Goal: Transaction & Acquisition: Purchase product/service

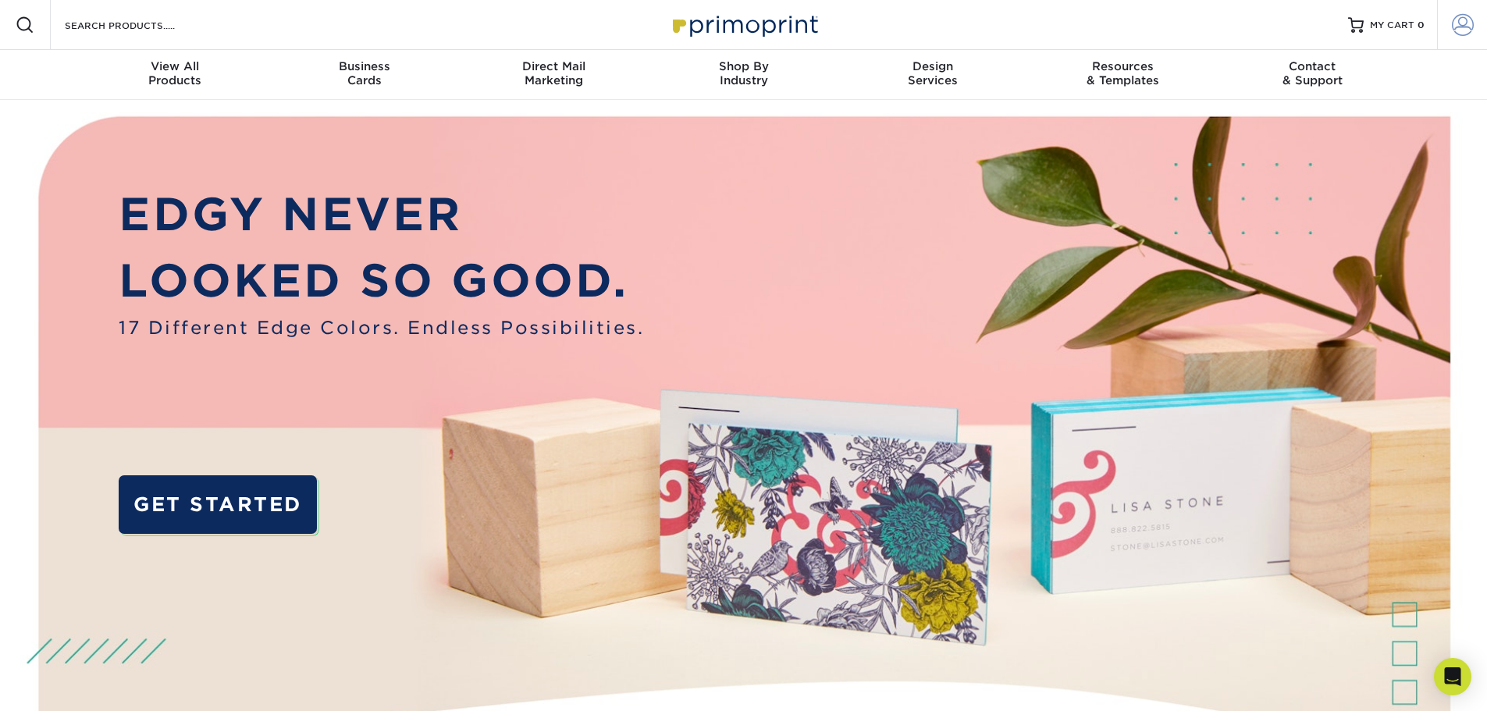
click at [1465, 27] on span at bounding box center [1463, 25] width 22 height 22
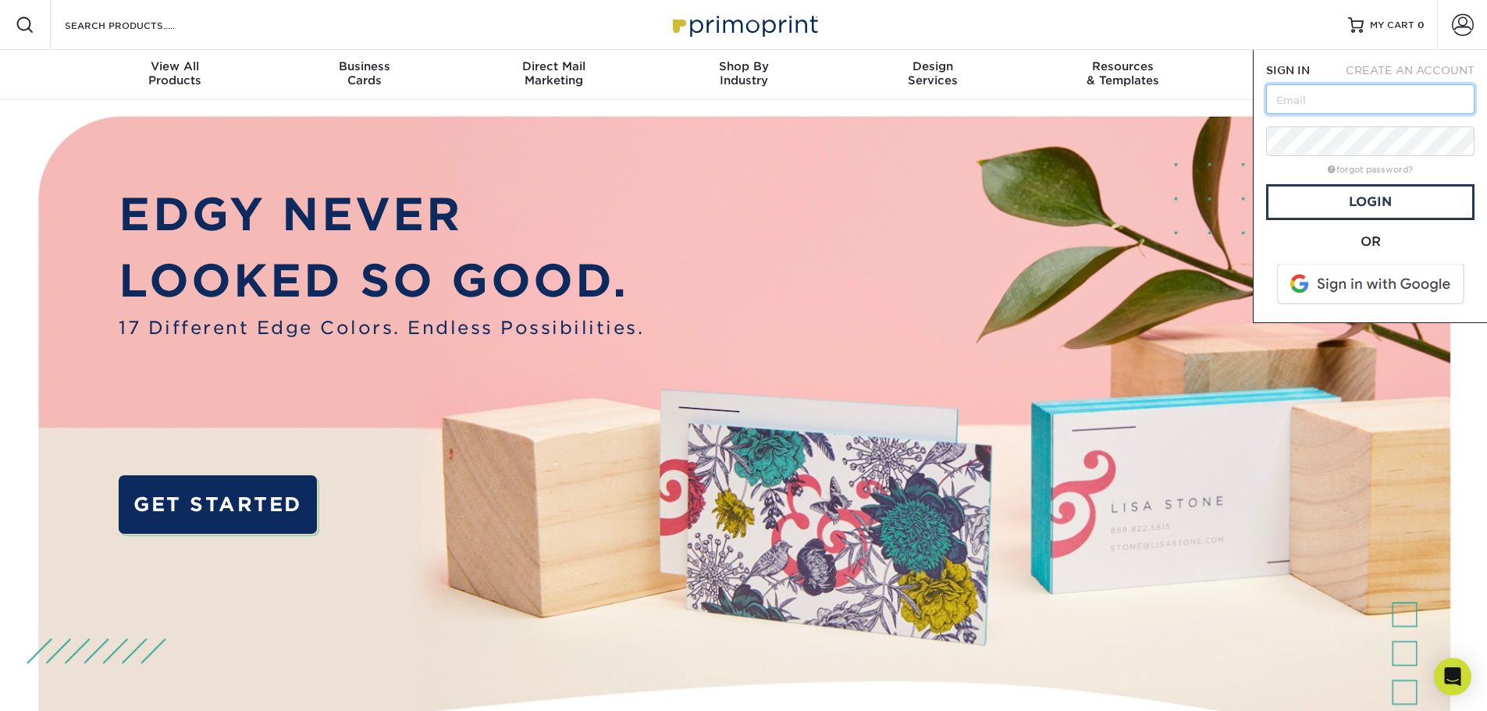
click at [1392, 101] on input "text" at bounding box center [1370, 99] width 208 height 30
type input "info@goldathletics.net"
click at [1419, 215] on link "Login" at bounding box center [1370, 202] width 208 height 36
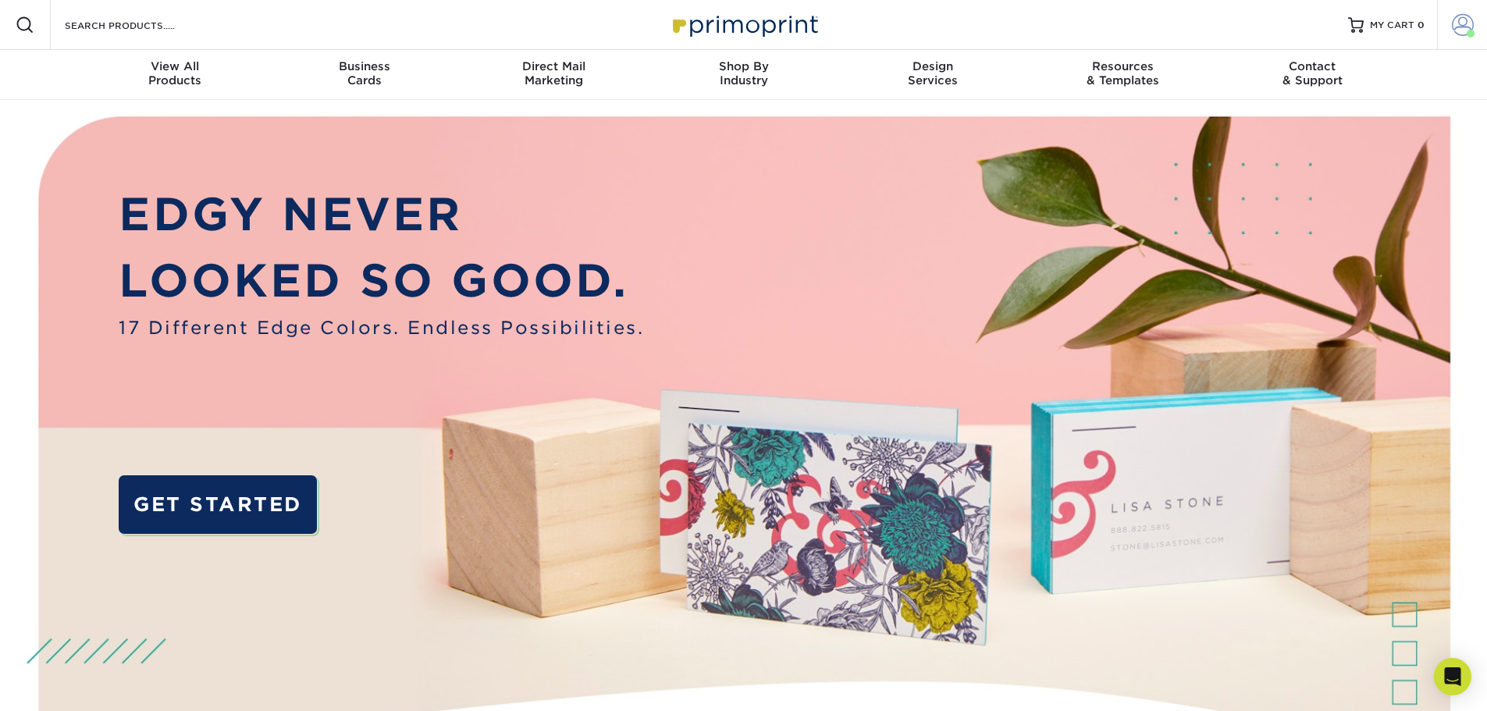
click at [1461, 27] on span at bounding box center [1463, 25] width 22 height 22
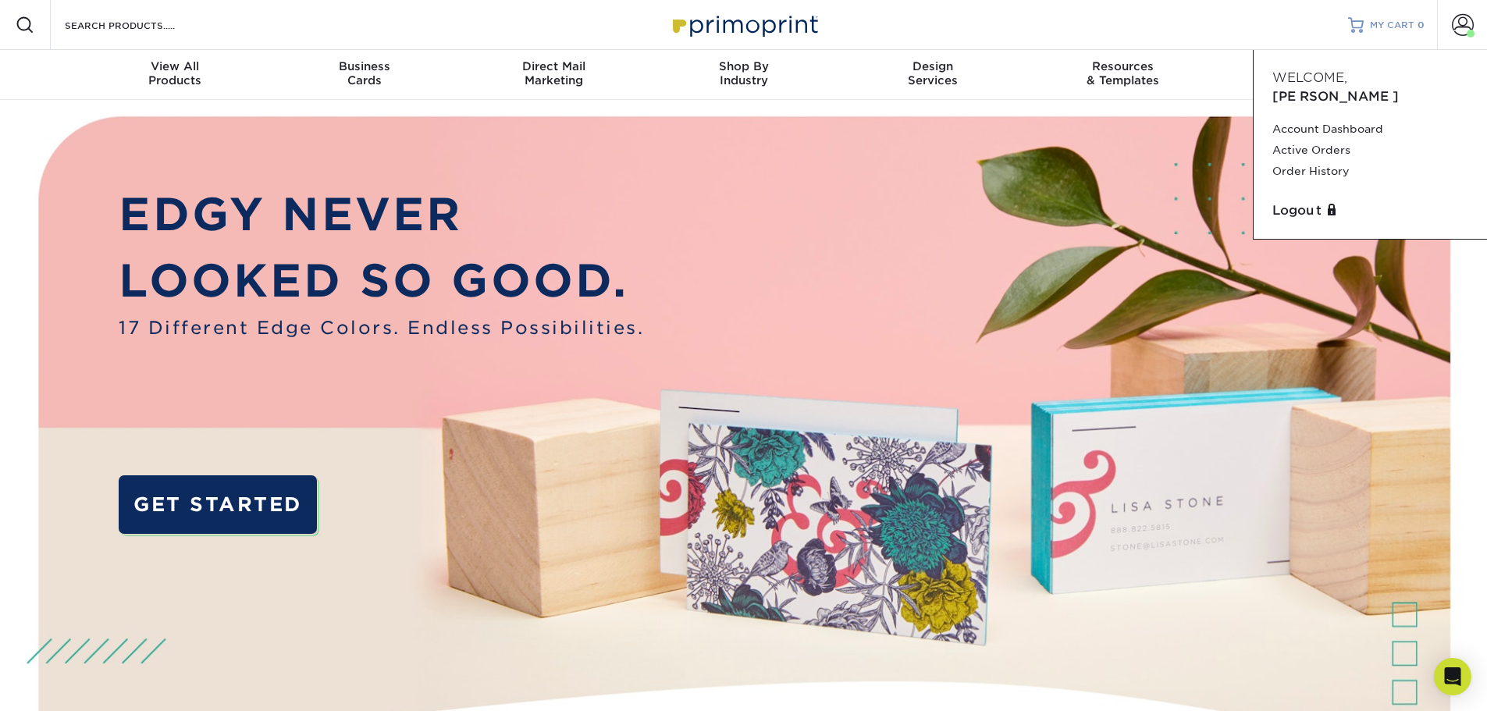
click at [1410, 20] on span "MY CART" at bounding box center [1392, 25] width 45 height 13
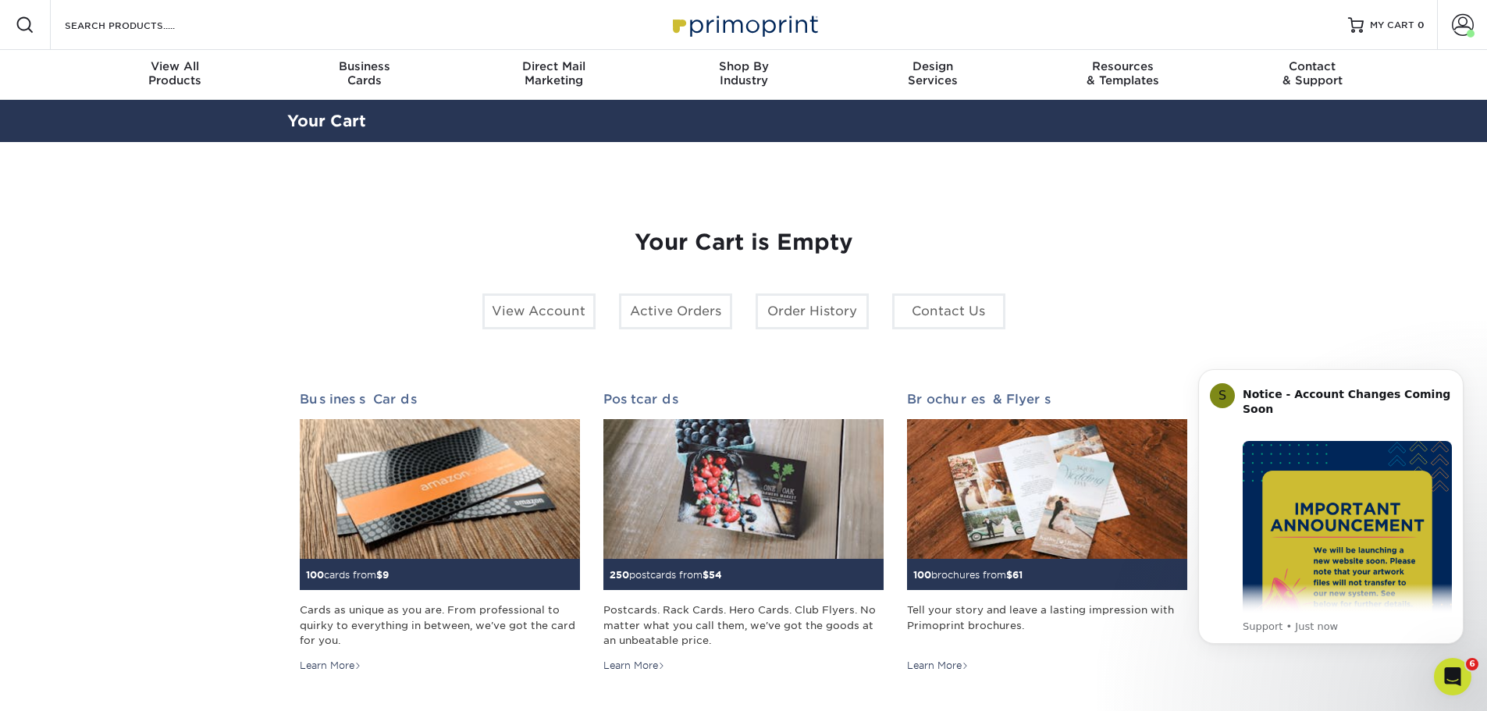
click at [1073, 212] on div "Your Cart is Empty View Account Active Orders Order History Contact Us Business…" at bounding box center [744, 494] width 889 height 604
click at [87, 28] on input "Search Products" at bounding box center [139, 25] width 152 height 19
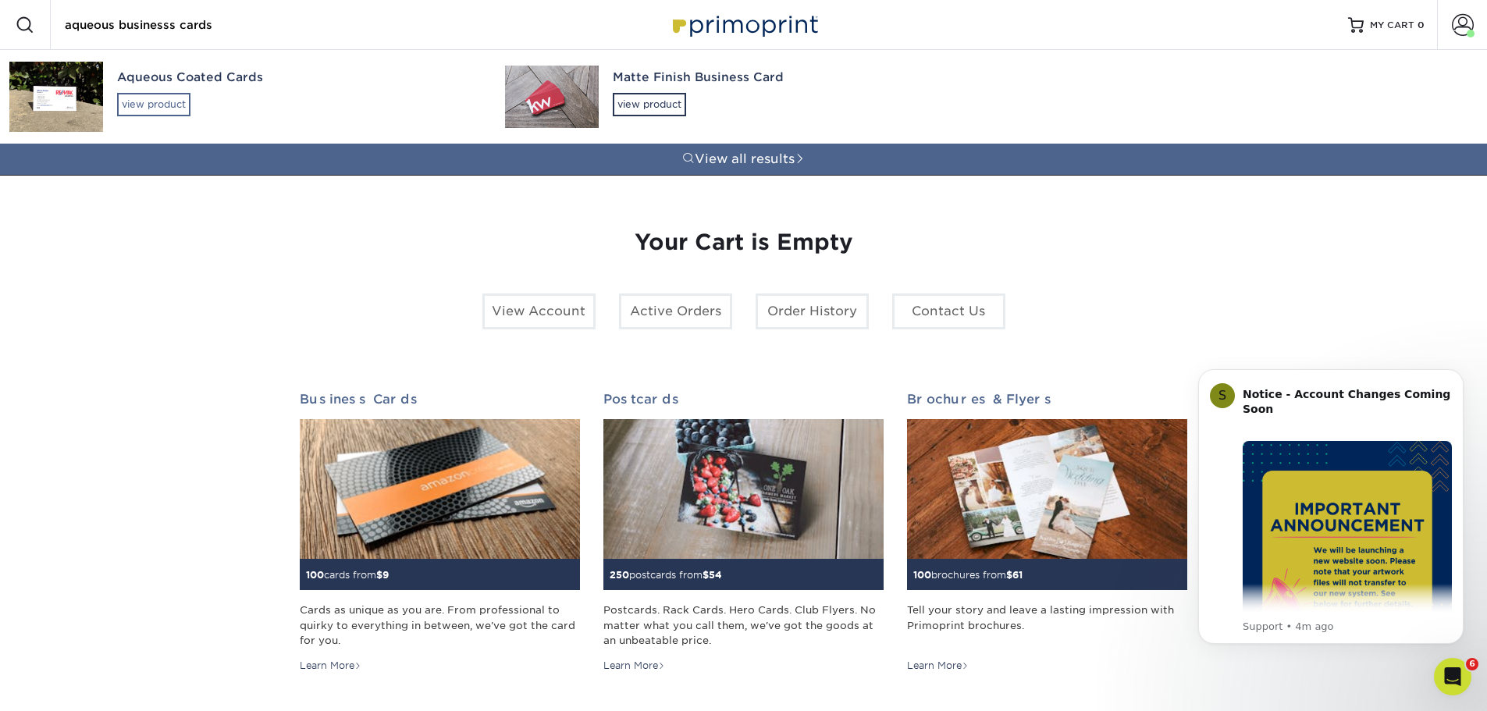
type input "aqueous businesss cards"
click at [170, 95] on div "view product" at bounding box center [153, 104] width 73 height 23
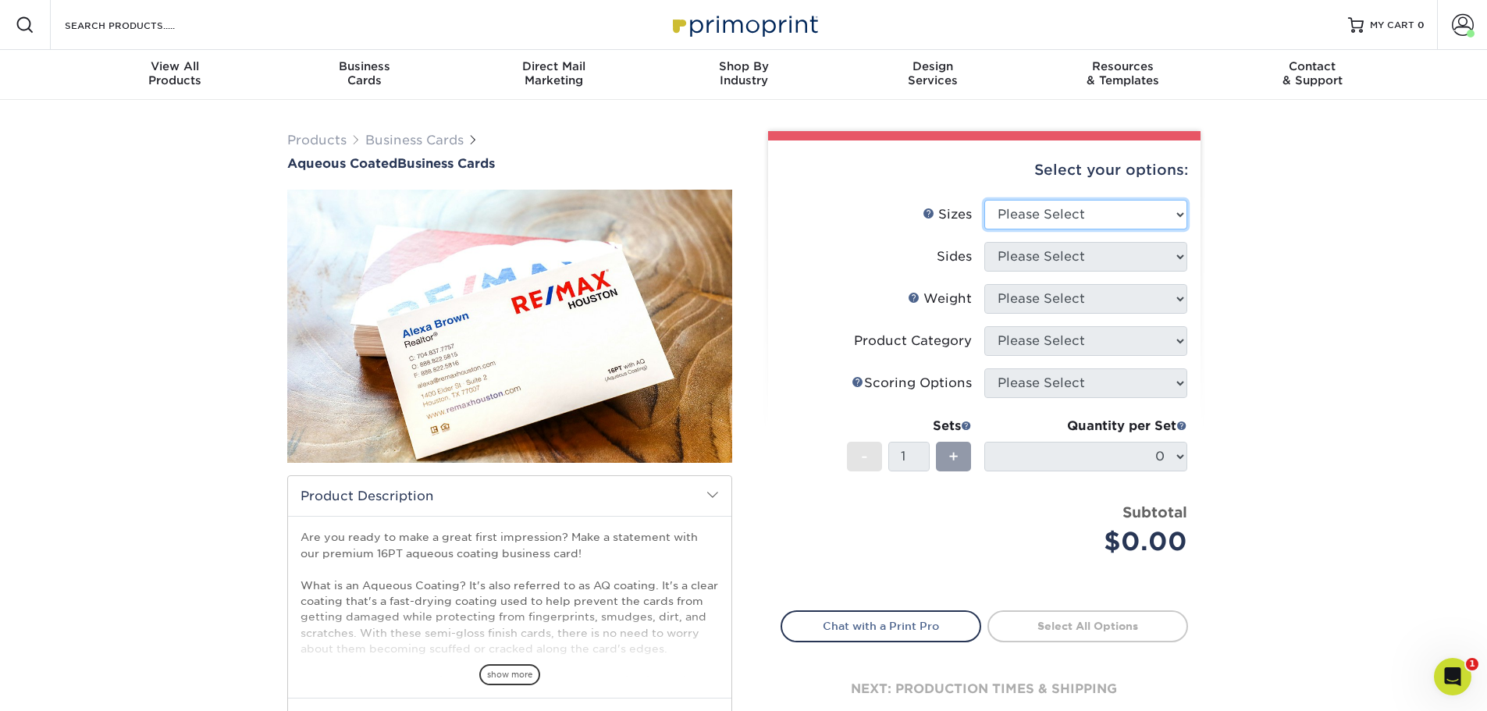
click at [1094, 201] on select "Please Select 1.5" x 3.5" - Mini 1.75" x 3.5" - Mini 2" x 3" - Mini 2" x 3.5" -…" at bounding box center [1086, 215] width 203 height 30
click at [1310, 222] on div "Products Business Cards Aqueous Coated Business Cards show more $" at bounding box center [743, 492] width 1487 height 784
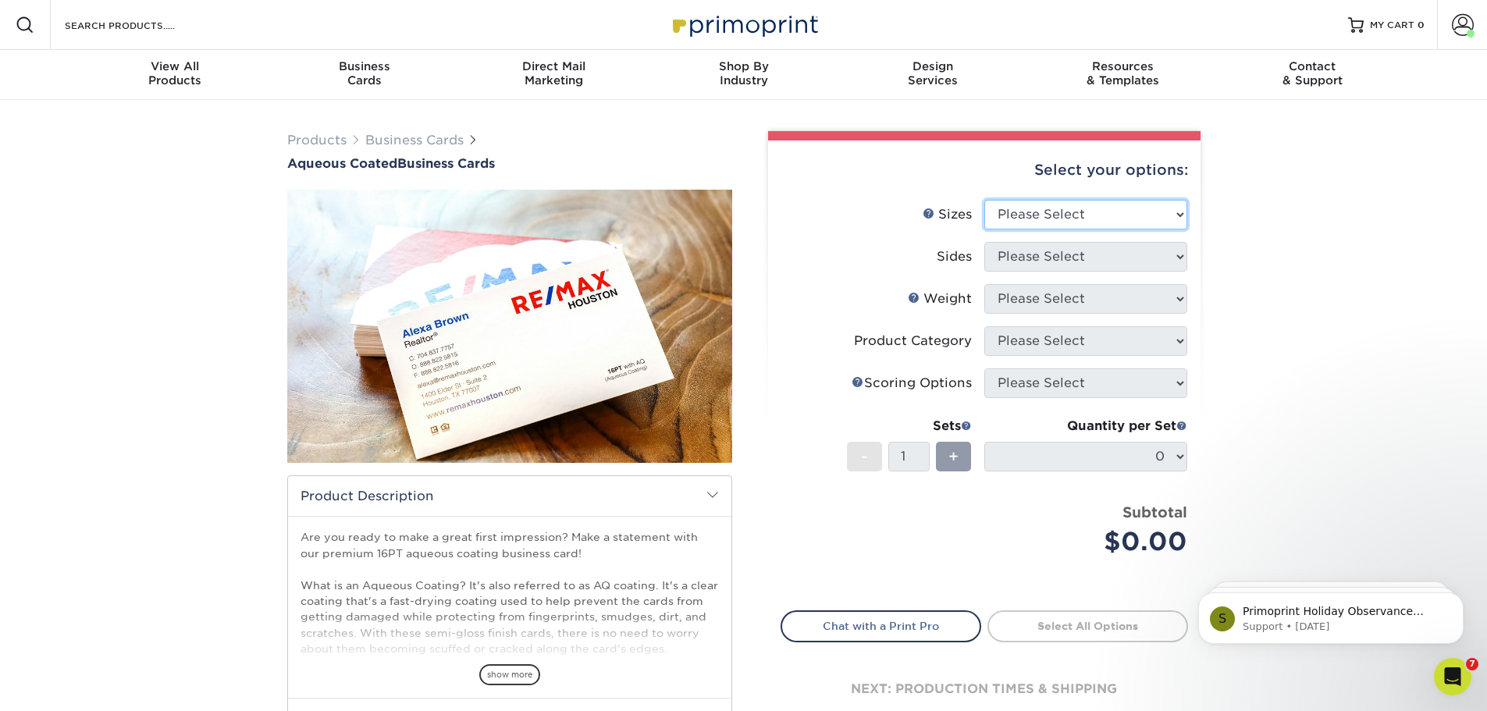
click at [1081, 220] on select "Please Select 1.5" x 3.5" - Mini 1.75" x 3.5" - Mini 2" x 3" - Mini 2" x 3.5" -…" at bounding box center [1086, 215] width 203 height 30
select select "2.00x3.50"
click at [985, 200] on select "Please Select 1.5" x 3.5" - Mini 1.75" x 3.5" - Mini 2" x 3" - Mini 2" x 3.5" -…" at bounding box center [1086, 215] width 203 height 30
click at [1090, 265] on select "Please Select Print Both Sides Print Front Only" at bounding box center [1086, 257] width 203 height 30
select select "13abbda7-1d64-4f25-8bb2-c179b224825d"
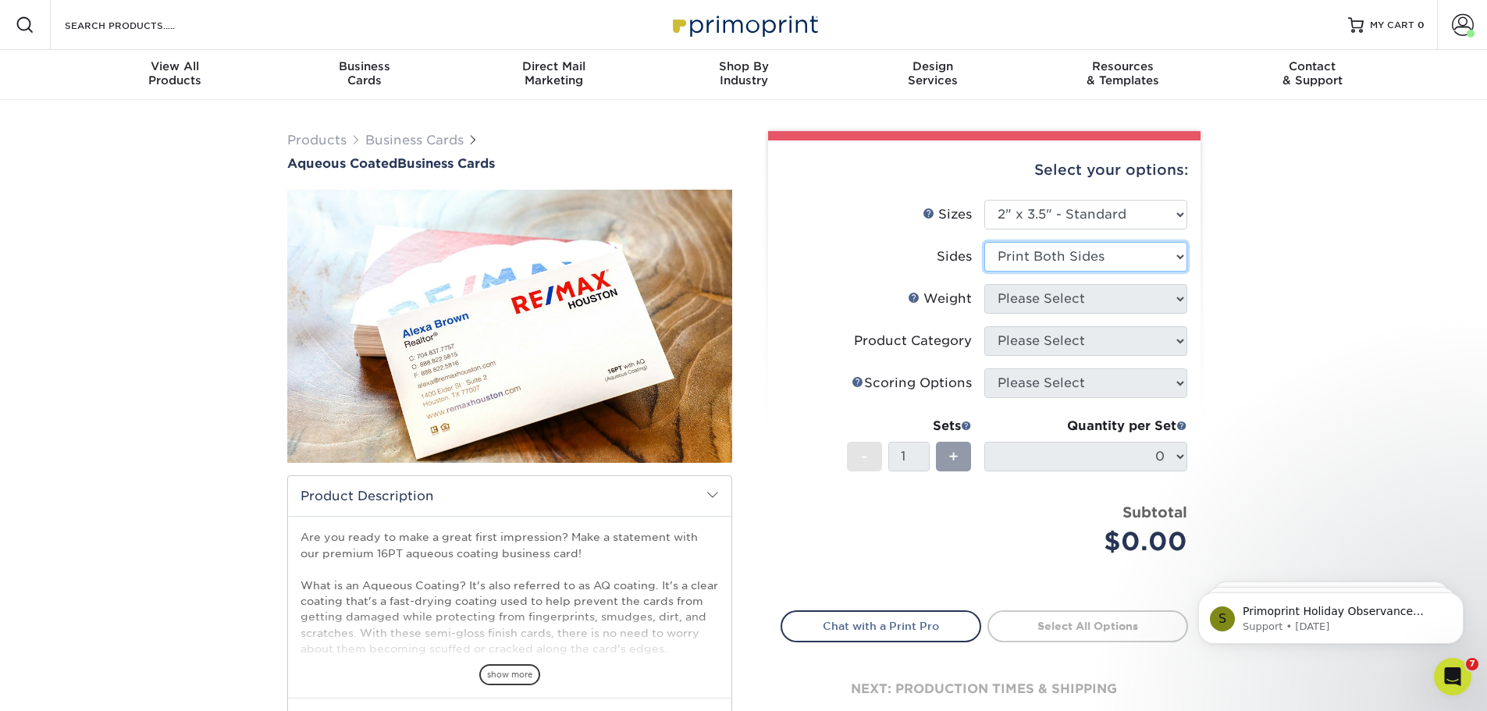
click at [985, 242] on select "Please Select Print Both Sides Print Front Only" at bounding box center [1086, 257] width 203 height 30
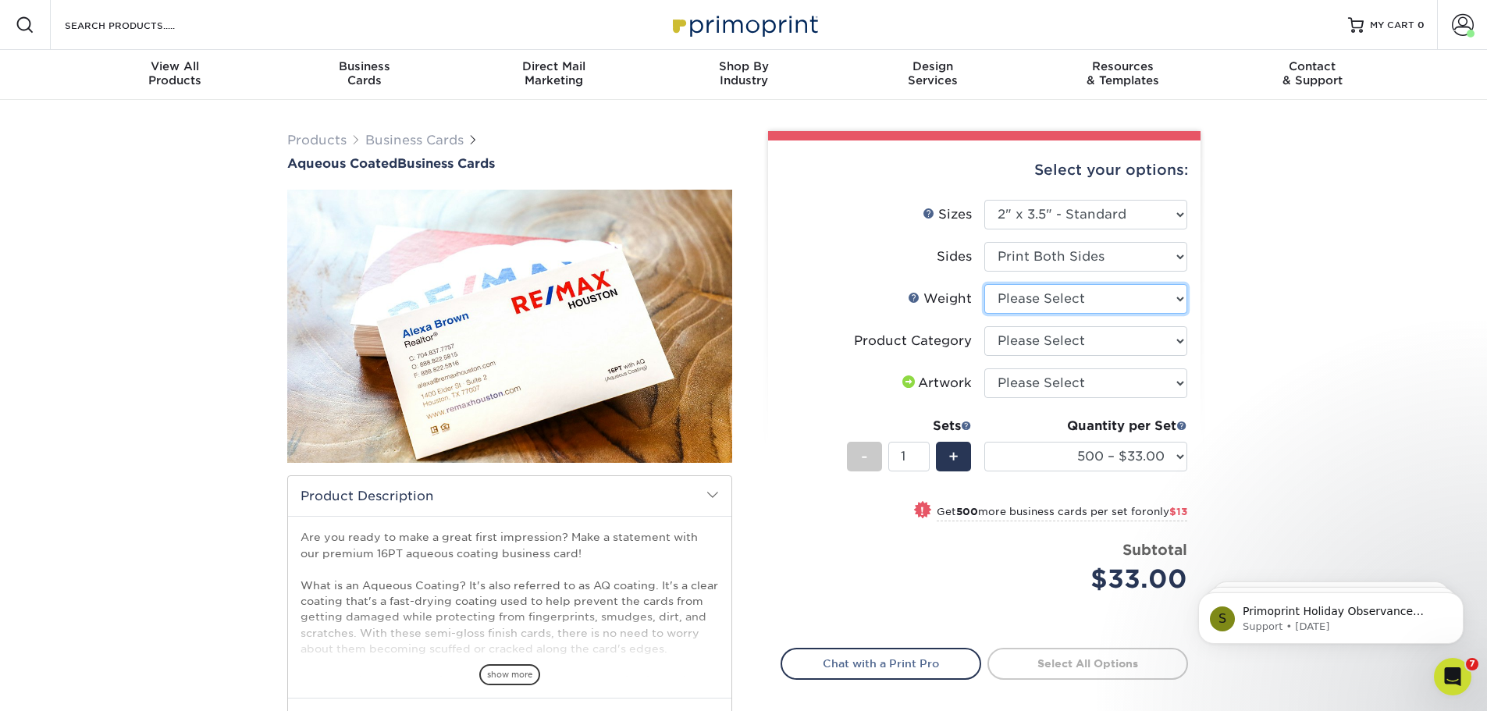
click at [1094, 301] on select "Please Select 16PT" at bounding box center [1086, 299] width 203 height 30
select select "16PT"
click at [985, 284] on select "Please Select 16PT" at bounding box center [1086, 299] width 203 height 30
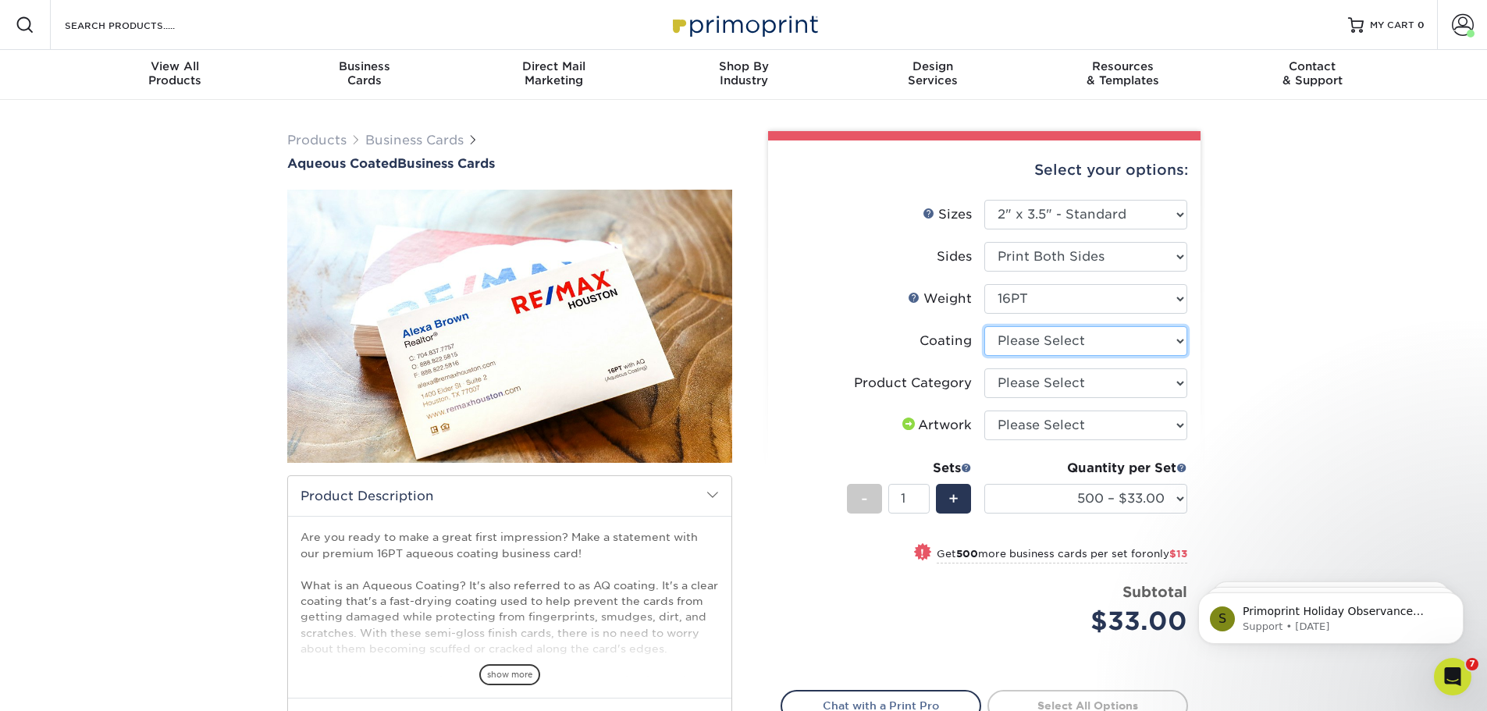
click at [1085, 344] on select at bounding box center [1086, 341] width 203 height 30
select select "d41dab50-ff65-4f4f-bb17-2afe4d36ae33"
click at [985, 326] on select at bounding box center [1086, 341] width 203 height 30
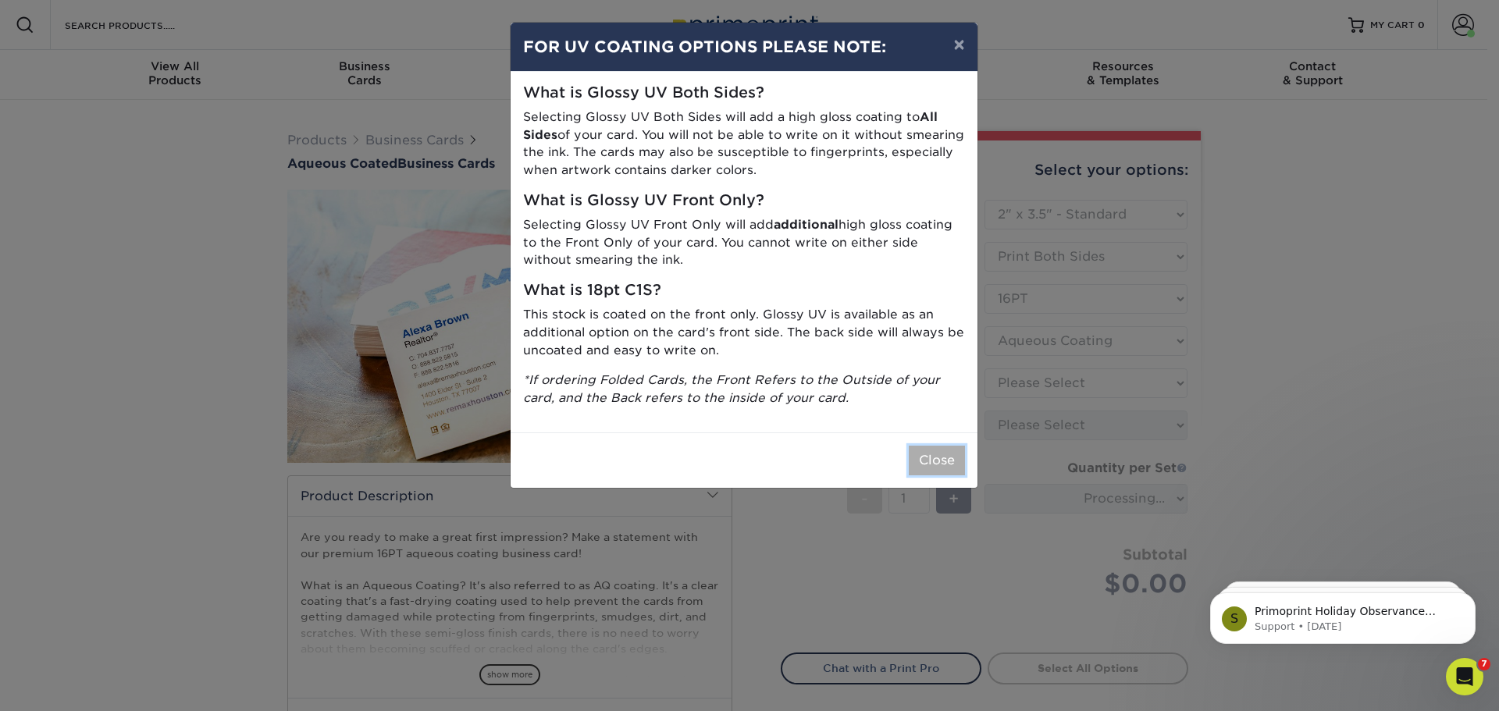
click at [948, 468] on button "Close" at bounding box center [937, 461] width 56 height 30
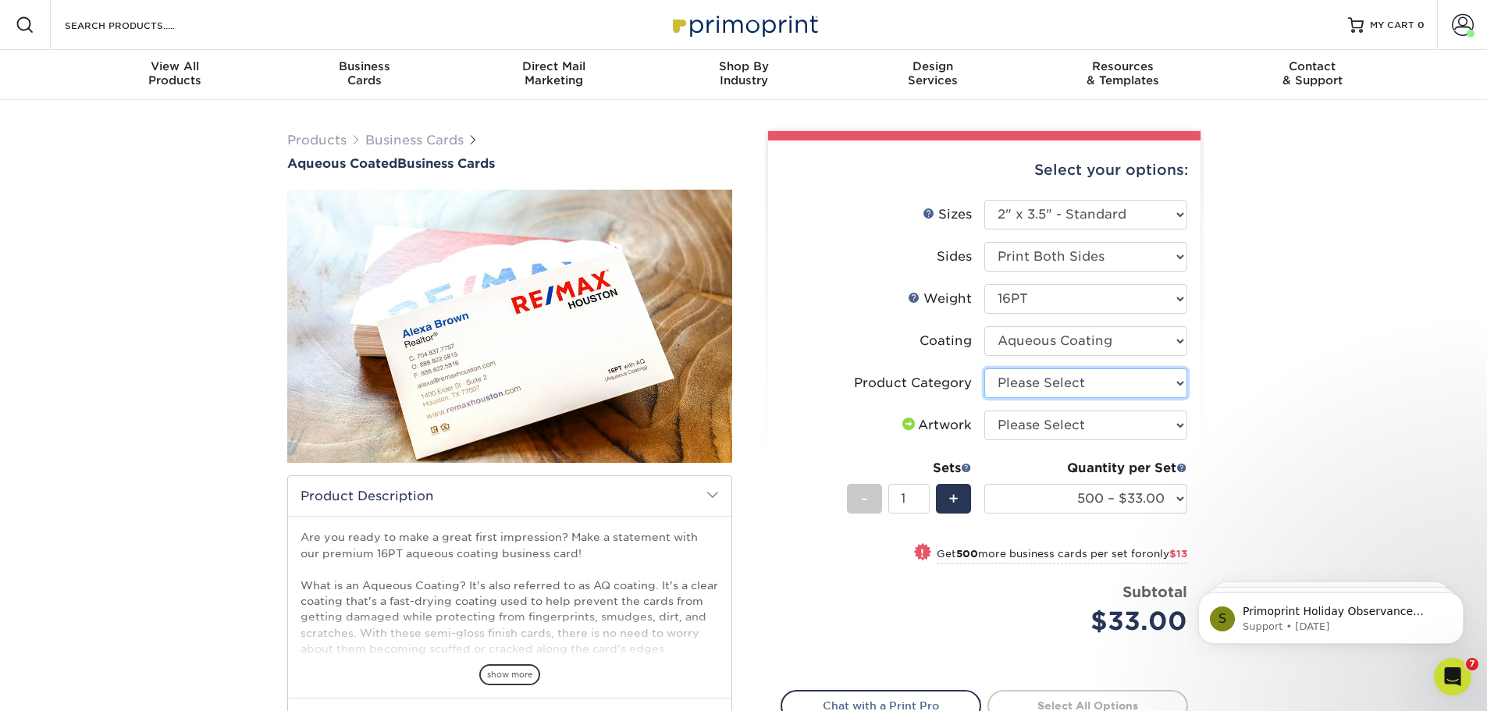
click at [1050, 390] on select "Please Select Business Cards" at bounding box center [1086, 384] width 203 height 30
select select "3b5148f1-0588-4f88-a218-97bcfdce65c1"
click at [985, 369] on select "Please Select Business Cards" at bounding box center [1086, 384] width 203 height 30
click at [1063, 424] on select "Please Select I will upload files I need a design - $100" at bounding box center [1086, 426] width 203 height 30
select select "upload"
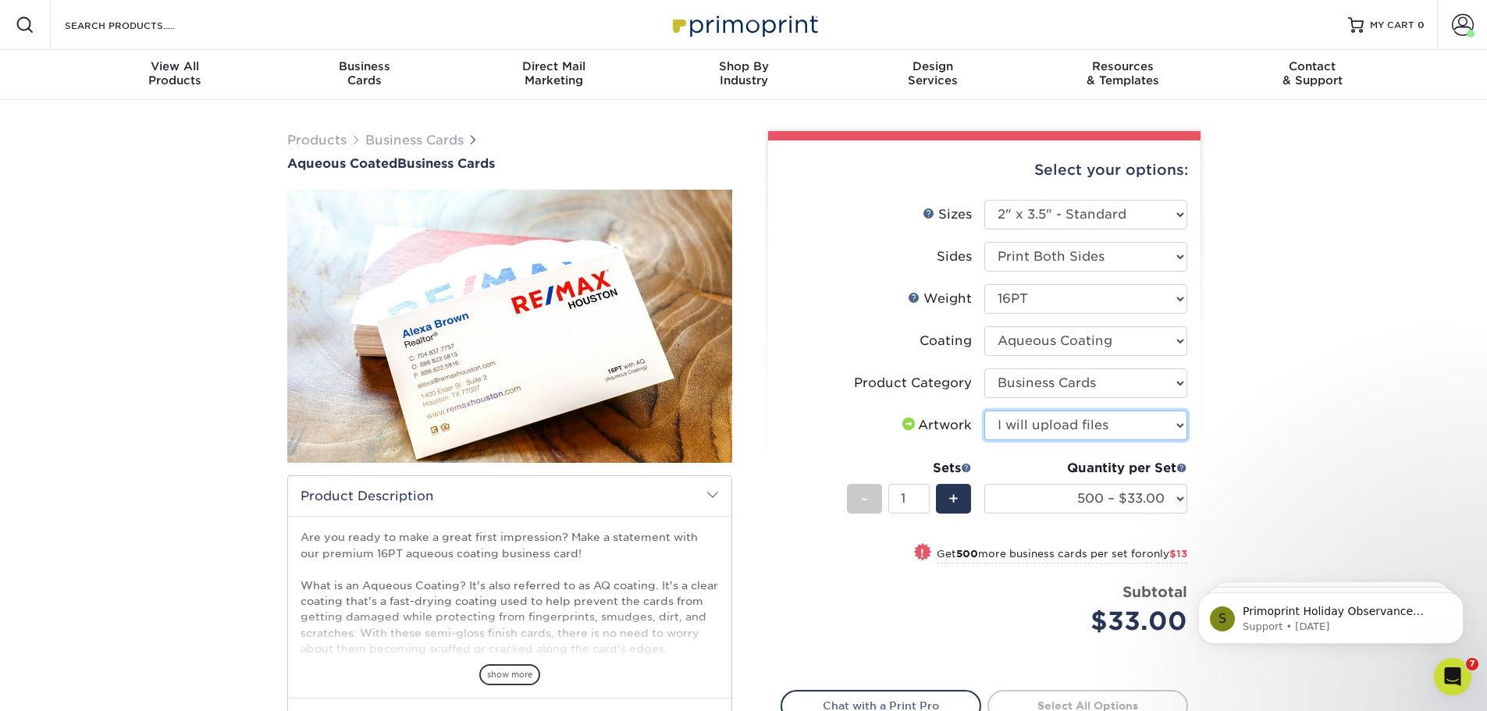
click at [985, 411] on select "Please Select I will upload files I need a design - $100" at bounding box center [1086, 426] width 203 height 30
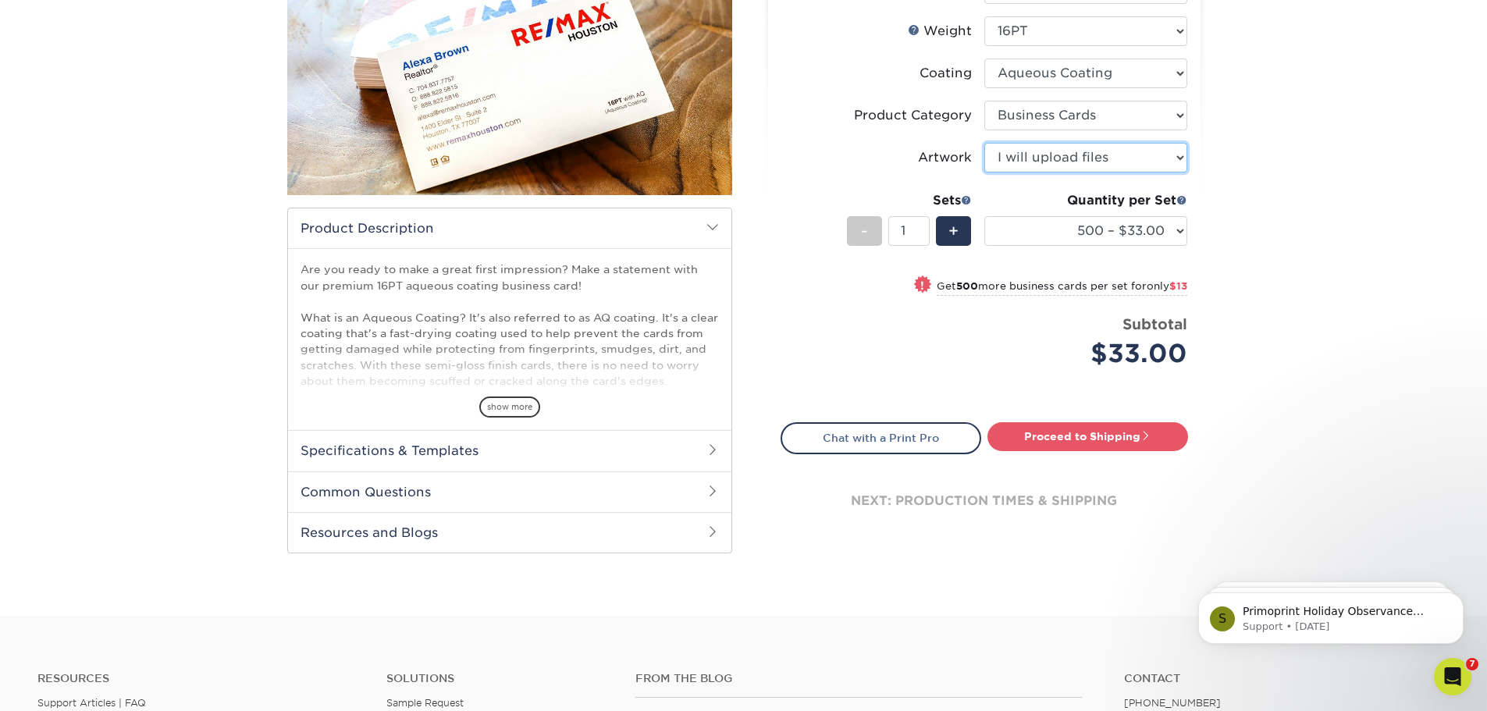
scroll to position [312, 0]
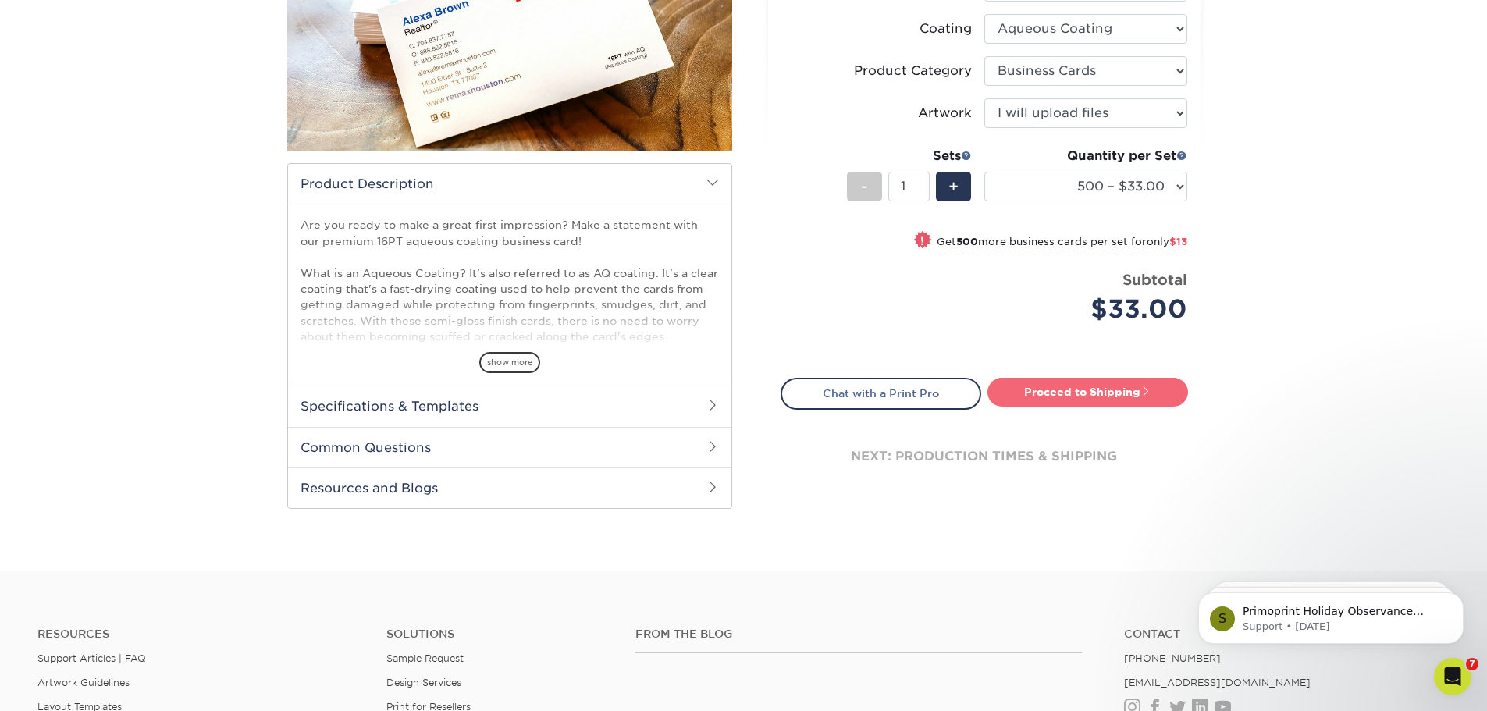
click at [1105, 394] on link "Proceed to Shipping" at bounding box center [1088, 392] width 201 height 28
type input "Set 1"
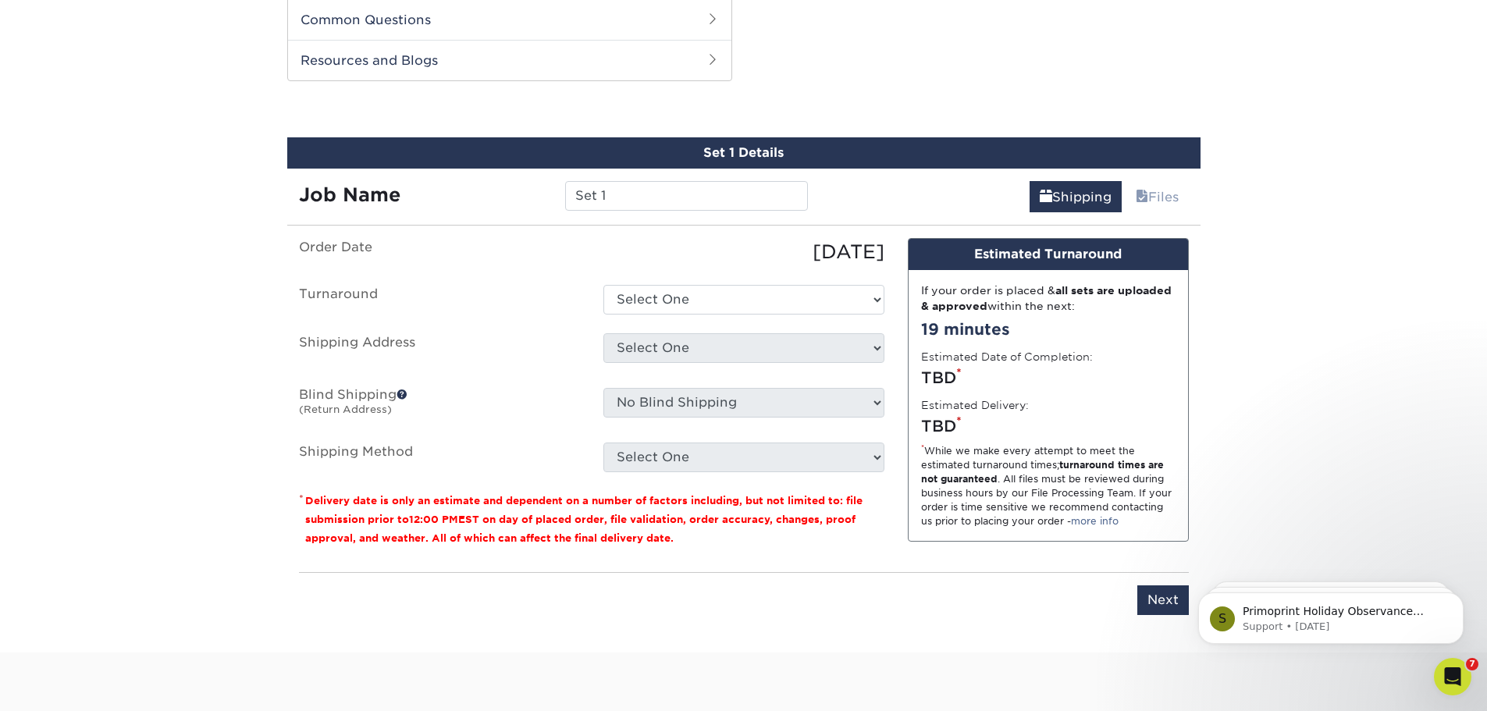
scroll to position [745, 0]
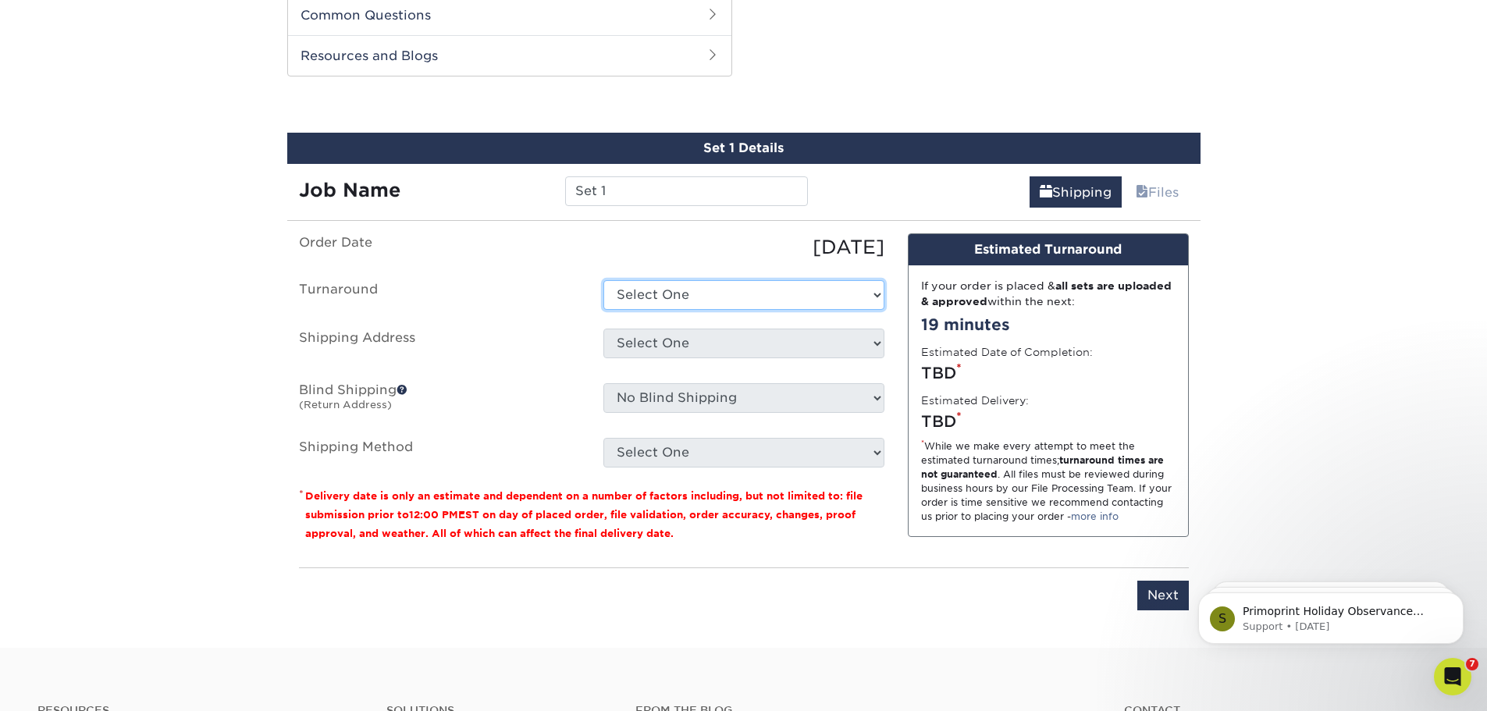
click at [703, 295] on select "Select One 2-4 Business Days 2 Day Next Business Day" at bounding box center [744, 295] width 281 height 30
select select "6247fa13-6ec4-4bd5-81ce-27fae4b5d043"
click at [604, 280] on select "Select One 2-4 Business Days 2 Day Next Business Day" at bounding box center [744, 295] width 281 height 30
click at [694, 346] on select "Select One Bill Strickland Blaise Whitman Bob White Bryan Speizman Colin Chatto…" at bounding box center [744, 344] width 281 height 30
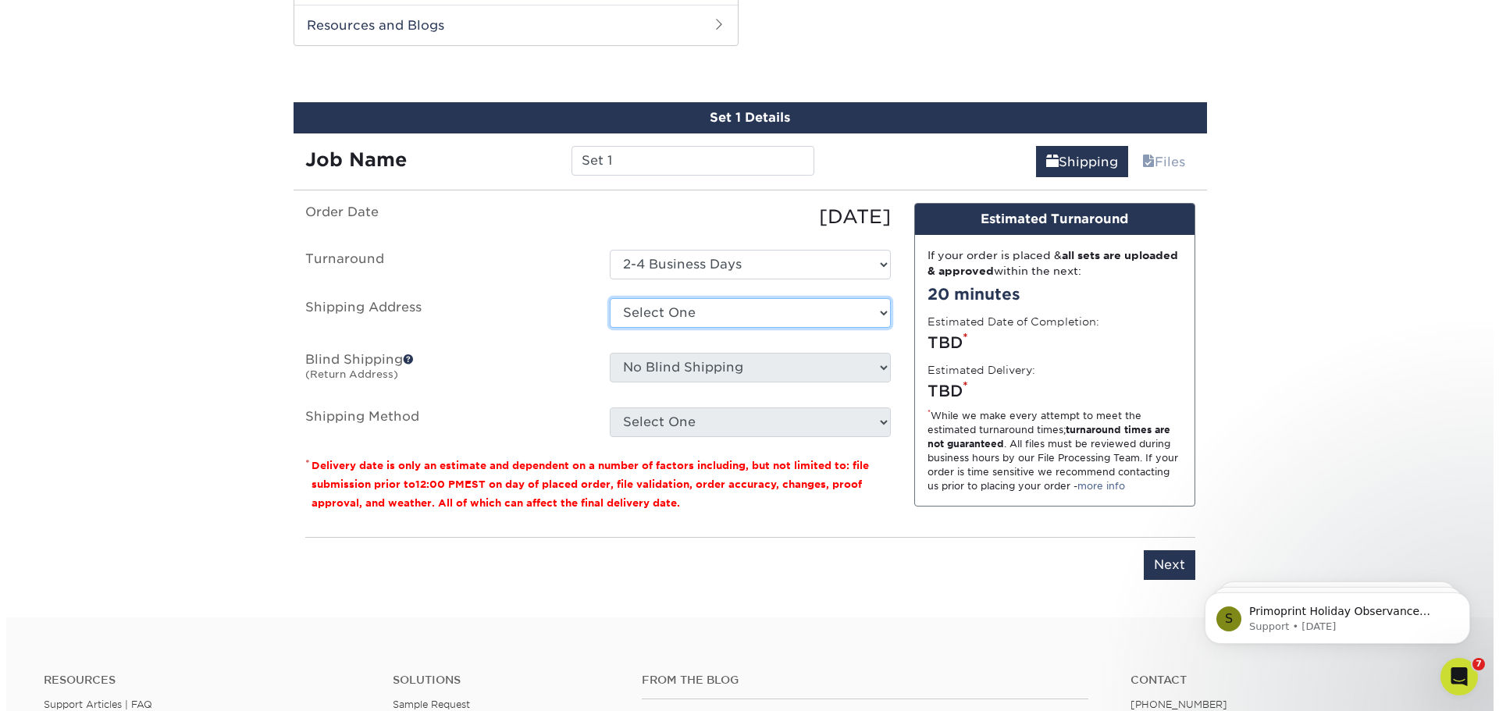
scroll to position [781, 0]
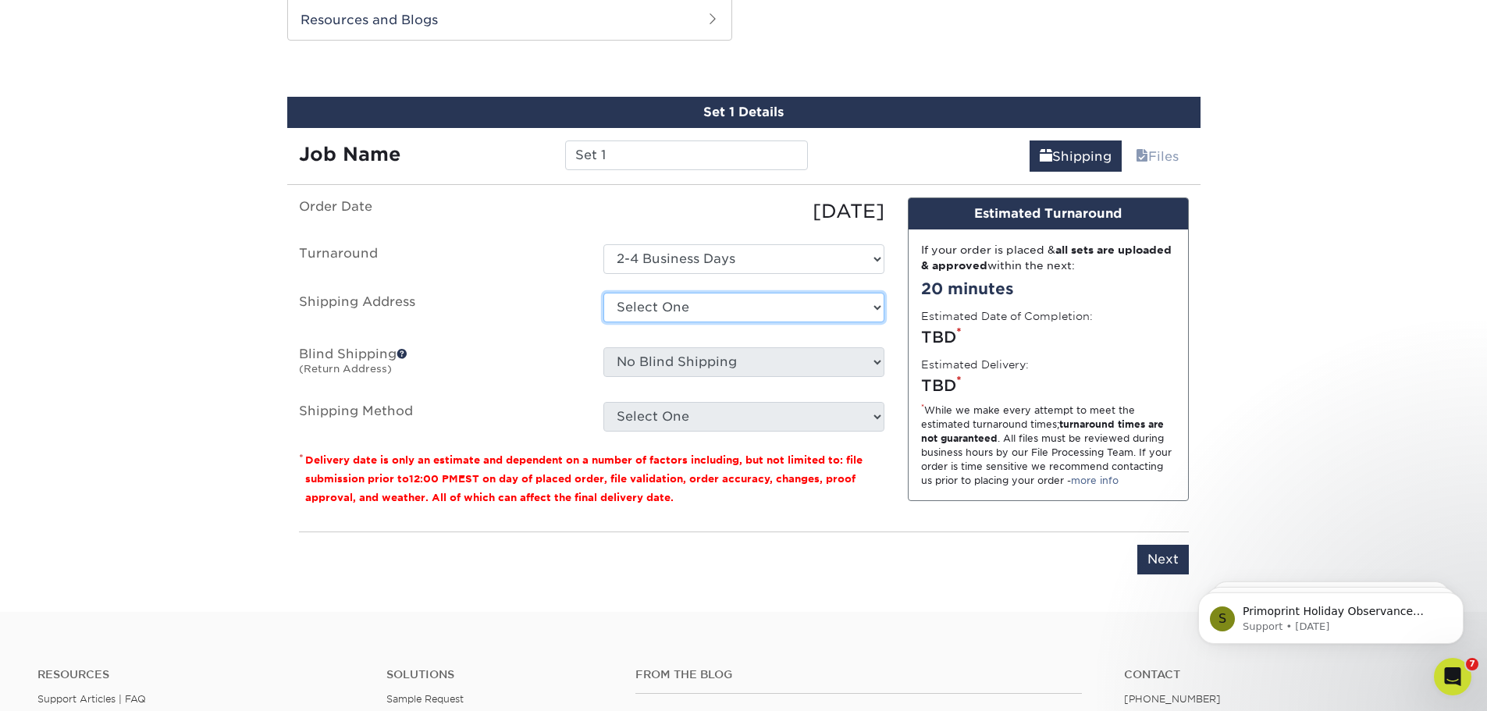
click at [739, 315] on select "Select One Bill Strickland Blaise Whitman Bob White Bryan Speizman Colin Chatto…" at bounding box center [744, 308] width 281 height 30
select select "newaddress"
click at [604, 293] on select "Select One Bill Strickland Blaise Whitman Bob White Bryan Speizman Colin Chatto…" at bounding box center [744, 308] width 281 height 30
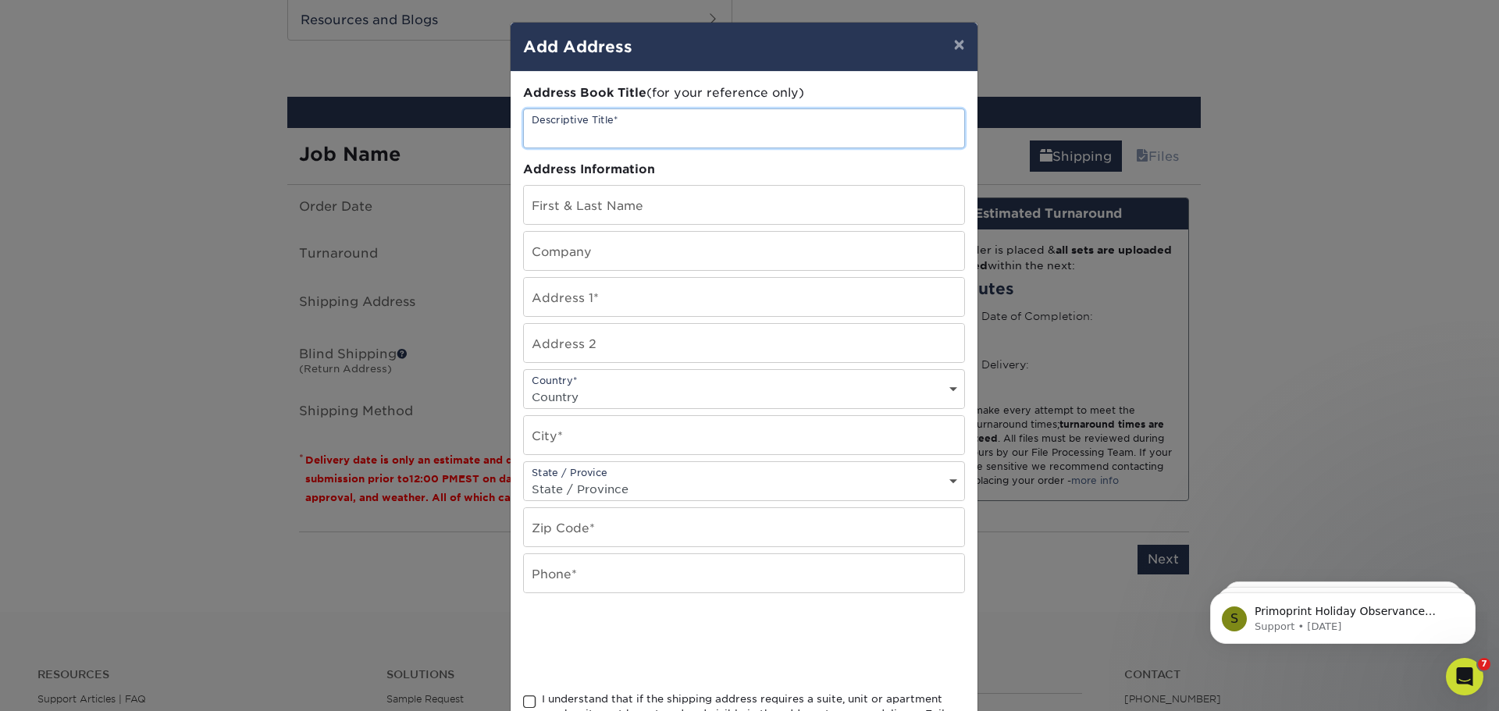
click at [609, 130] on input "text" at bounding box center [744, 128] width 440 height 38
paste input "Travis J Pouliot"
click at [575, 136] on input "Travis J Pouliot" at bounding box center [744, 128] width 440 height 38
type input "[PERSON_NAME]"
click at [589, 206] on input "text" at bounding box center [744, 205] width 440 height 38
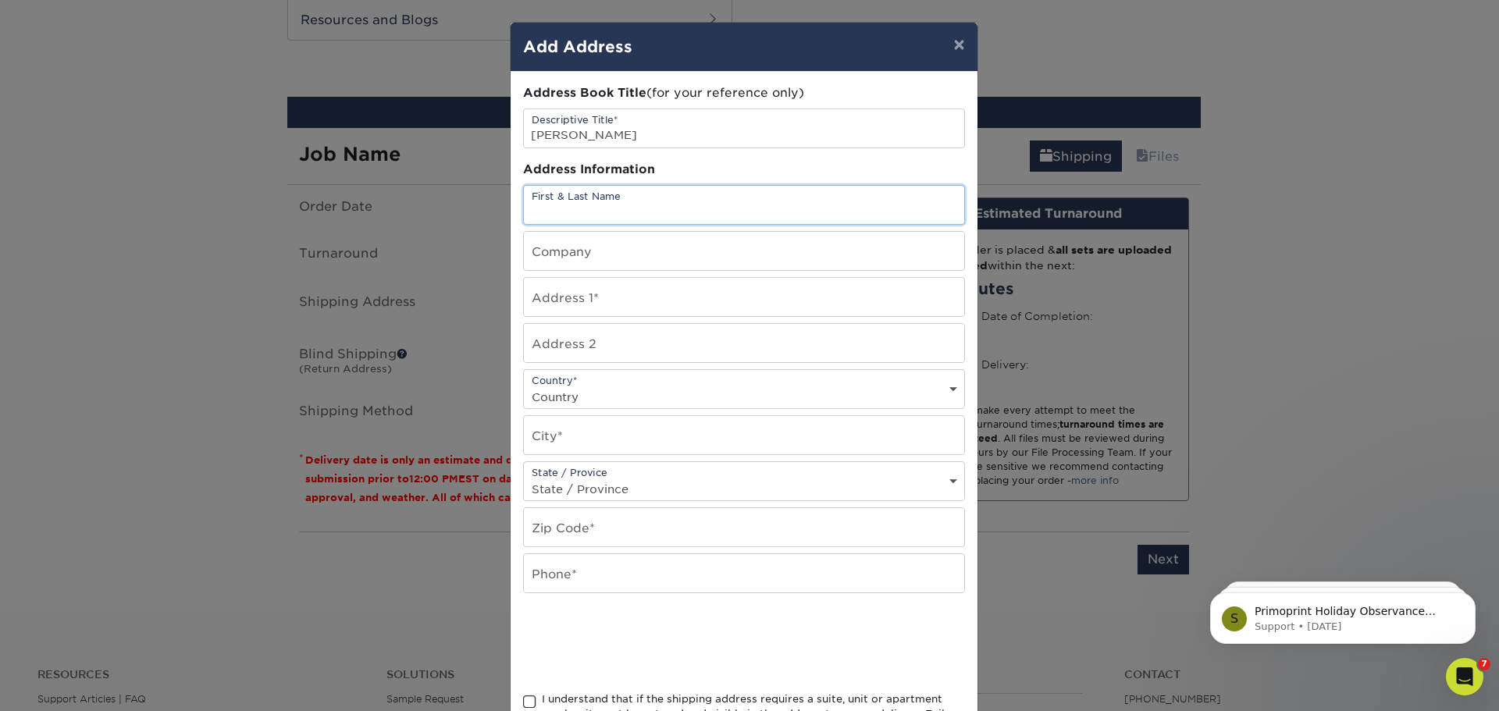
paste input "Travis J Pouliot"
click at [577, 207] on input "Travis J Pouliot" at bounding box center [744, 205] width 440 height 38
type input "[PERSON_NAME]"
click at [660, 260] on input "text" at bounding box center [744, 251] width 440 height 38
type input "Gold Athletics"
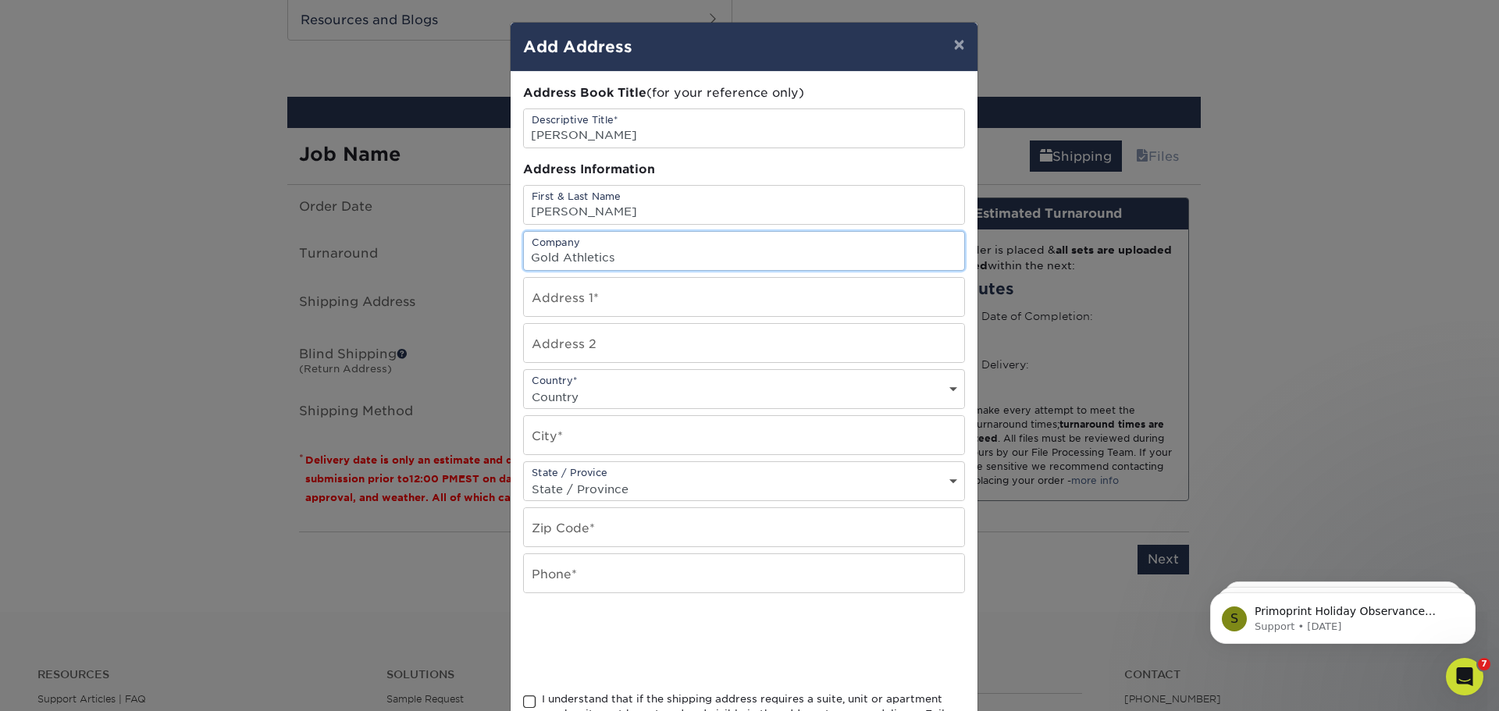
click at [570, 258] on input "Gold Athletics" at bounding box center [744, 251] width 440 height 38
click at [564, 310] on input "text" at bounding box center [744, 297] width 440 height 38
drag, startPoint x: 563, startPoint y: 304, endPoint x: 553, endPoint y: 294, distance: 14.9
click at [553, 294] on input "text" at bounding box center [744, 297] width 440 height 38
paste input "13 Bald Hill Drive"
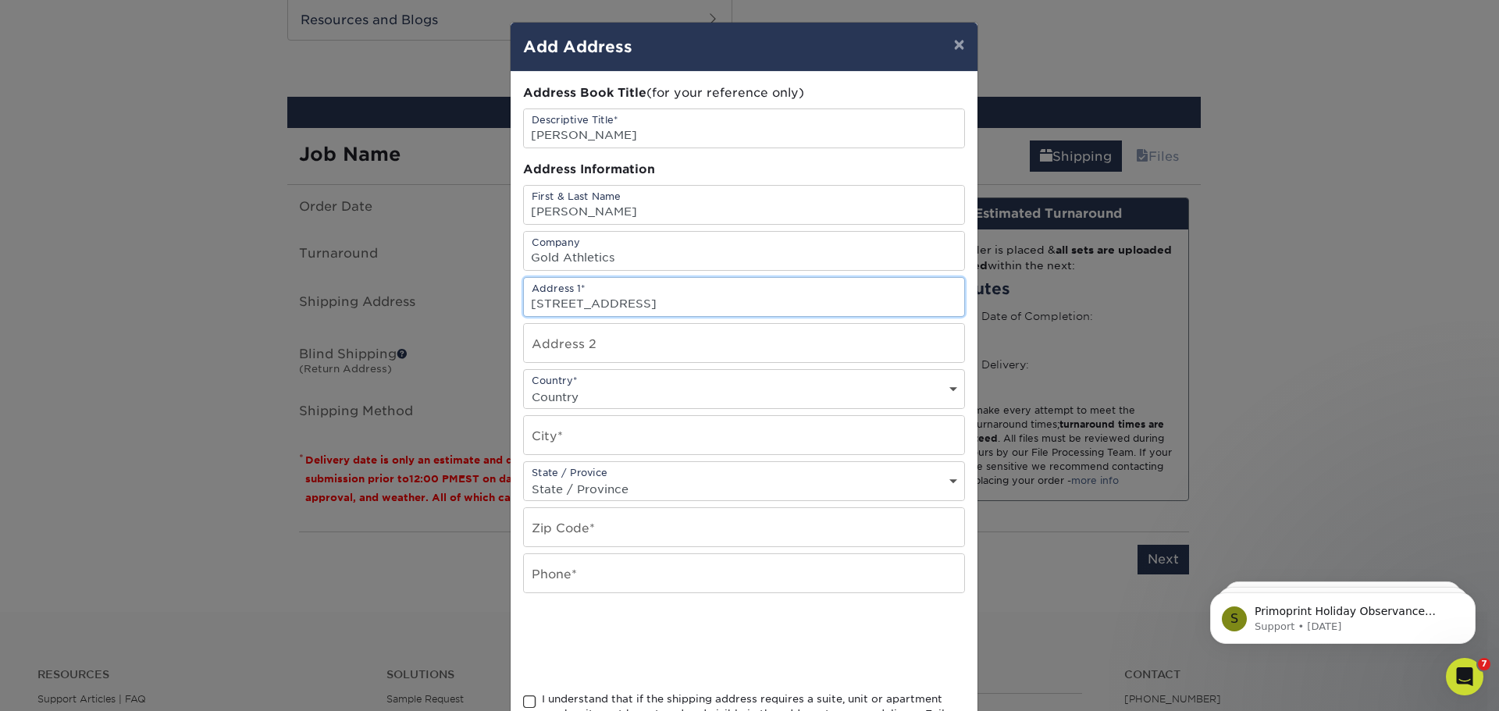
type input "13 Bald Hill Drive"
click at [568, 392] on select "Country United States Canada ----------------------------- Afghanistan Albania …" at bounding box center [744, 397] width 440 height 23
select select "US"
click at [524, 386] on select "Country United States Canada ----------------------------- Afghanistan Albania …" at bounding box center [744, 397] width 440 height 23
click at [568, 441] on input "text" at bounding box center [744, 435] width 440 height 38
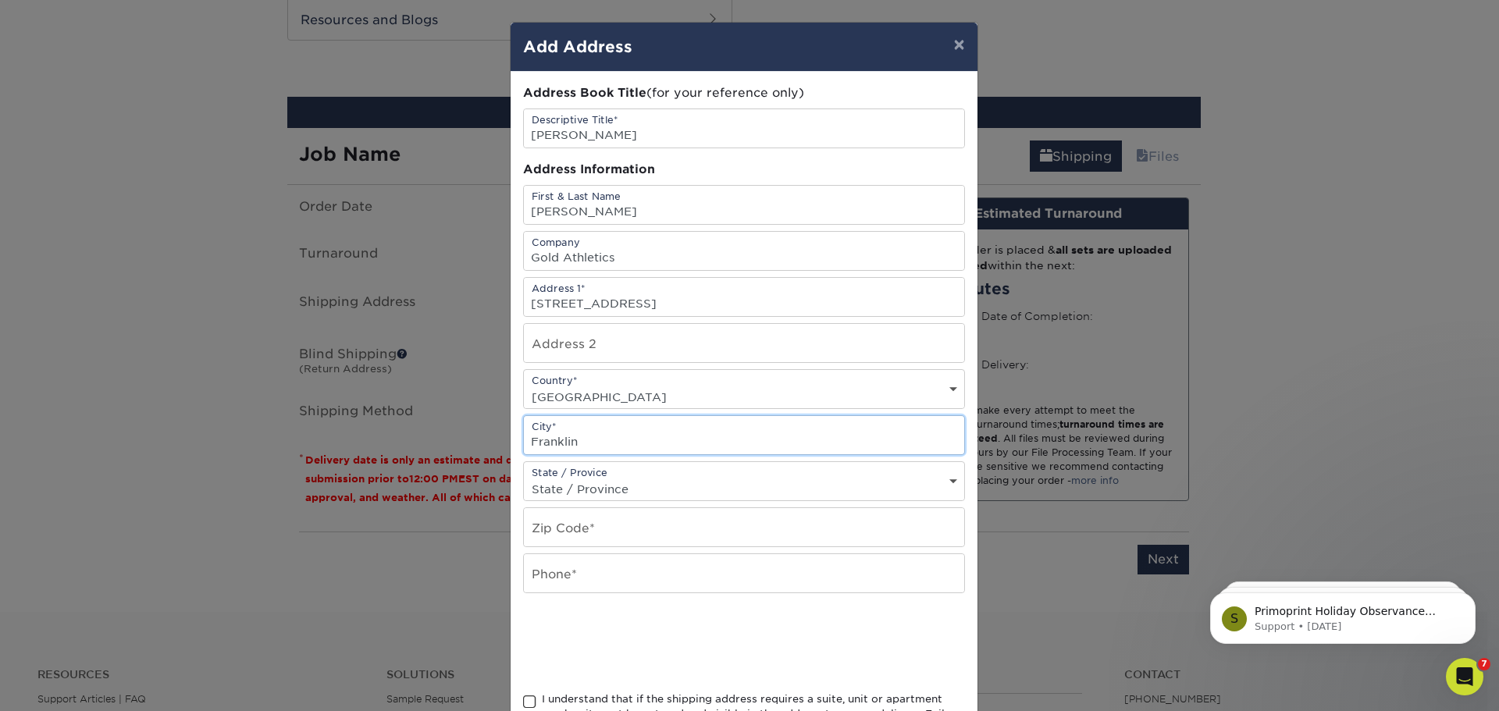
type input "Franklin"
select select "MA"
type input "02038"
click at [613, 563] on input "text" at bounding box center [744, 573] width 440 height 38
type input "5083804779"
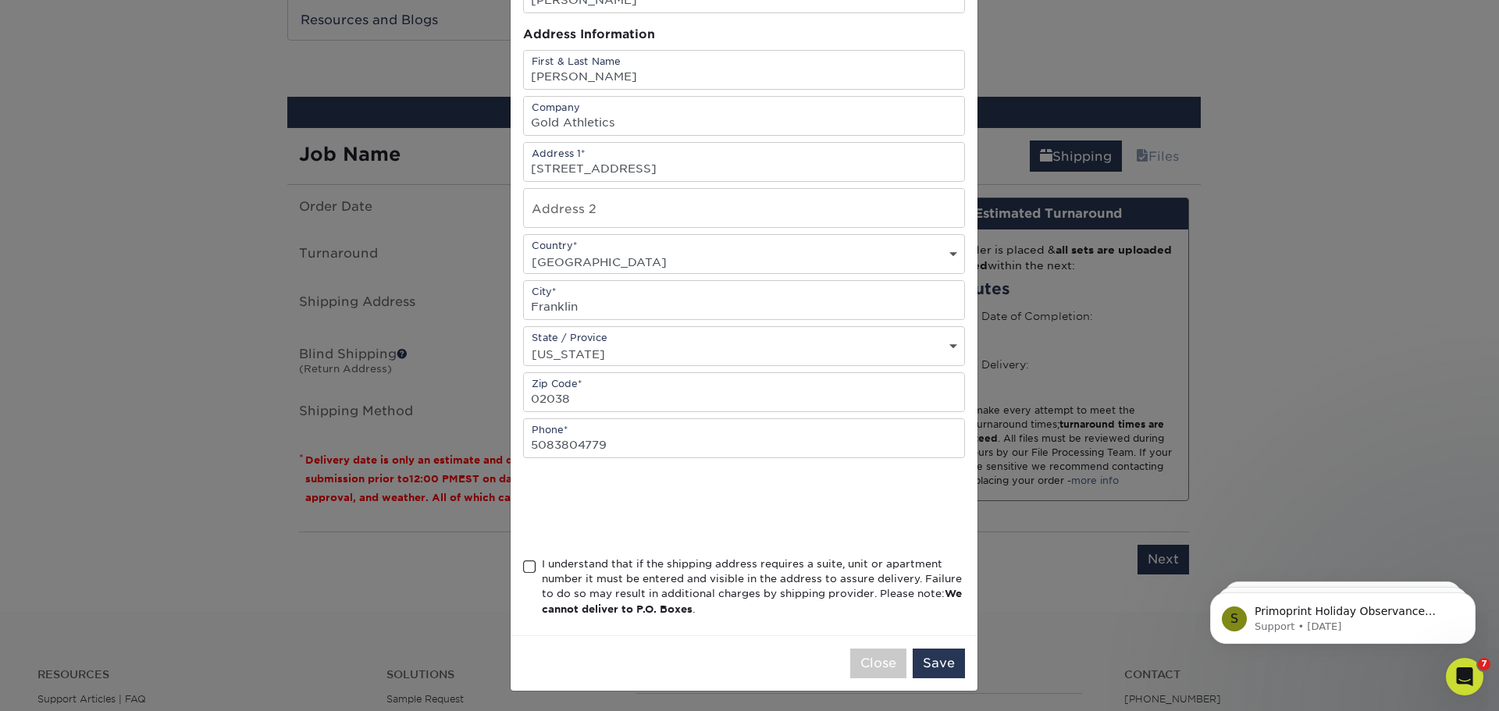
scroll to position [137, 0]
click at [523, 561] on span at bounding box center [529, 564] width 13 height 15
click at [0, 0] on input "I understand that if the shipping address requires a suite, unit or apartment n…" at bounding box center [0, 0] width 0 height 0
click at [925, 658] on button "Save" at bounding box center [939, 661] width 52 height 30
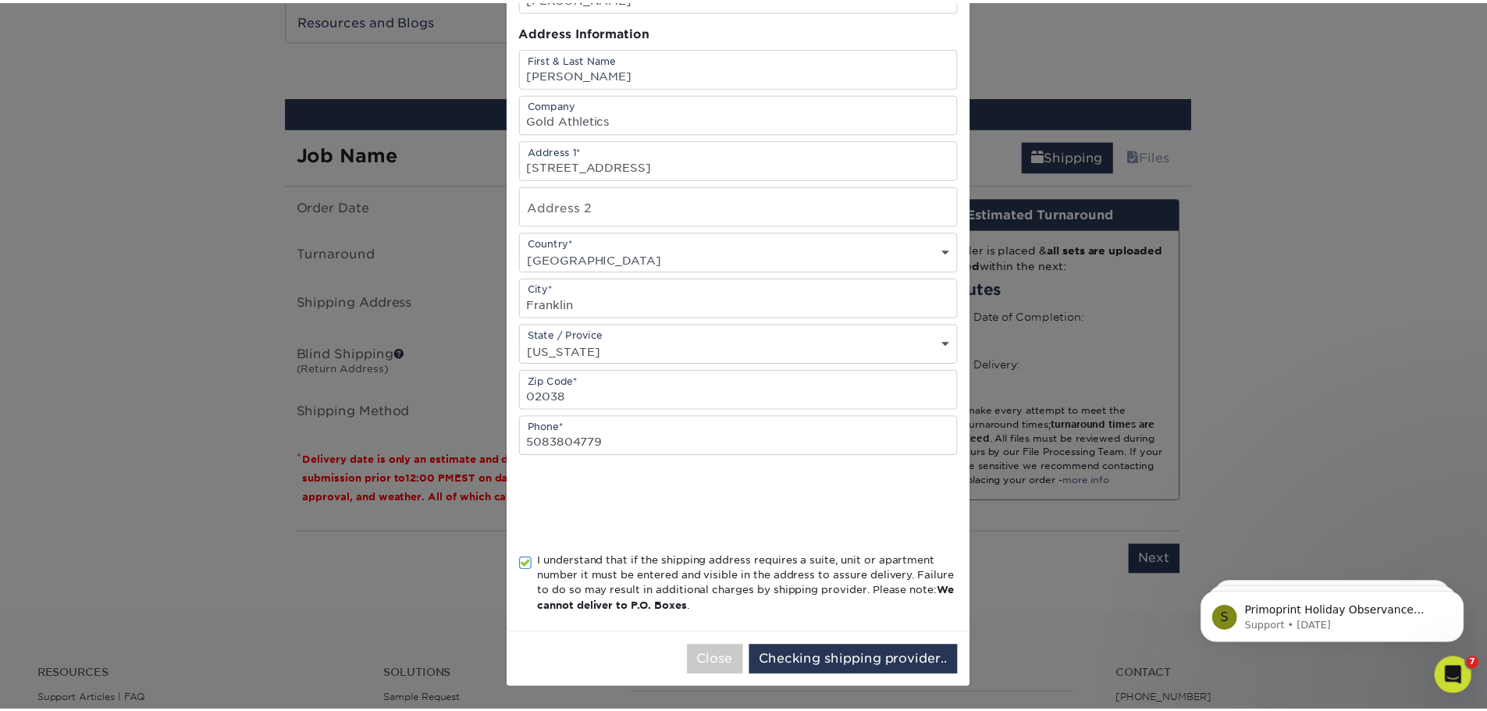
scroll to position [0, 0]
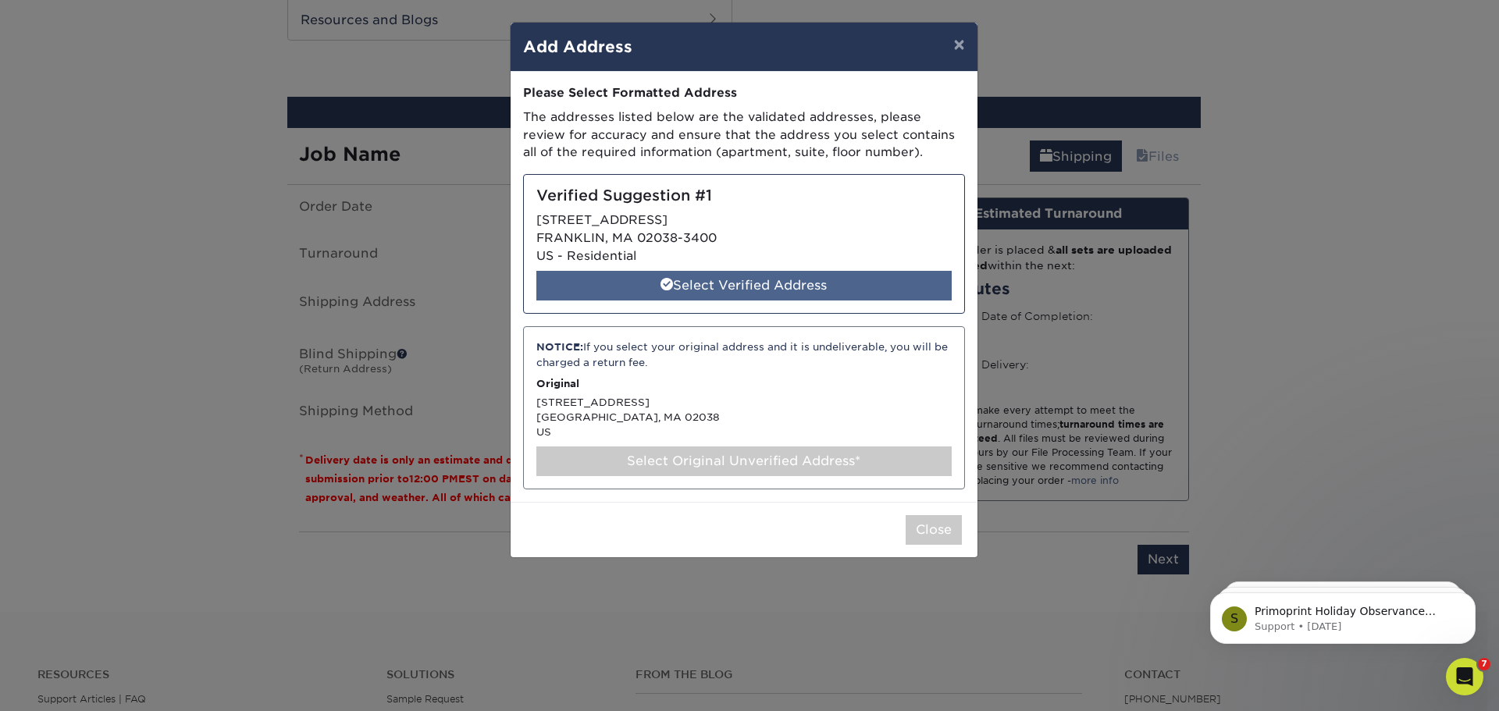
click at [713, 286] on div "Select Verified Address" at bounding box center [743, 286] width 415 height 30
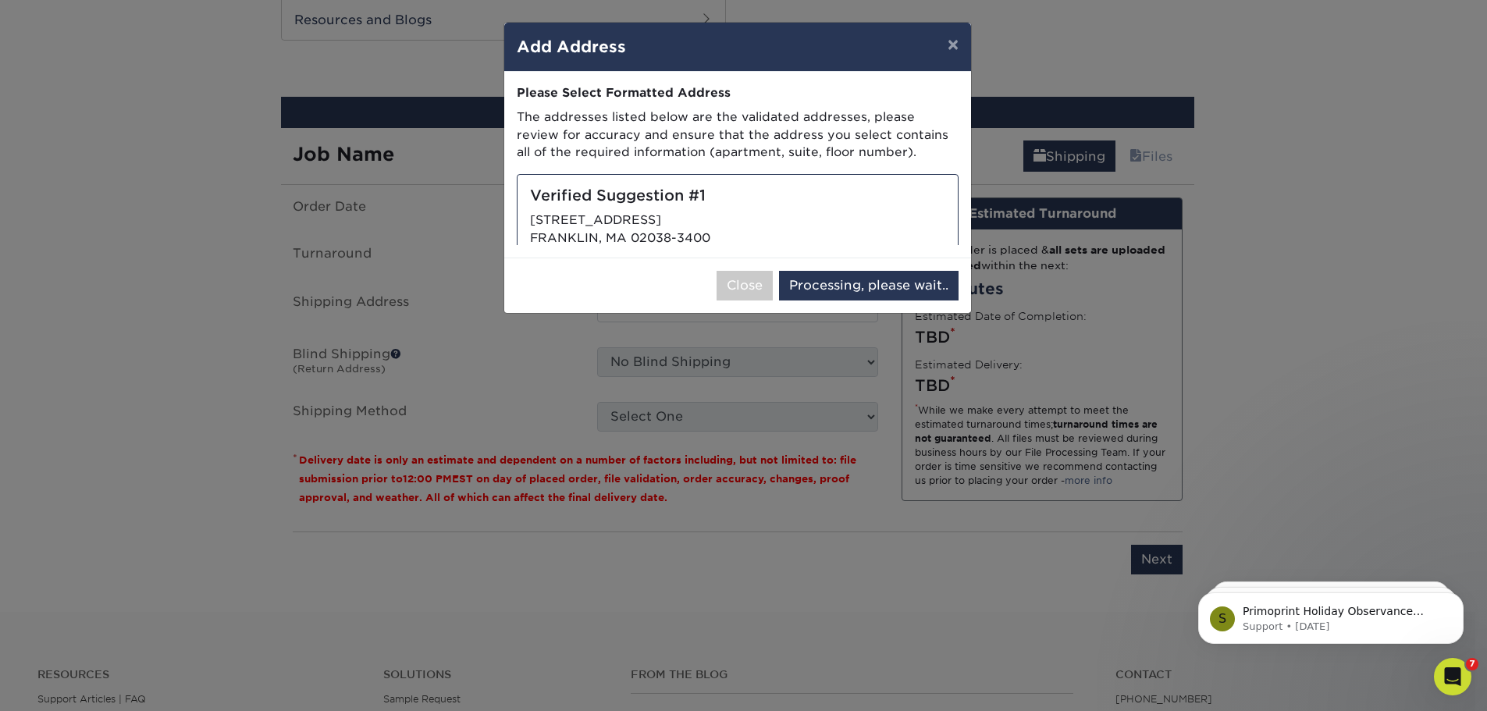
select select "286944"
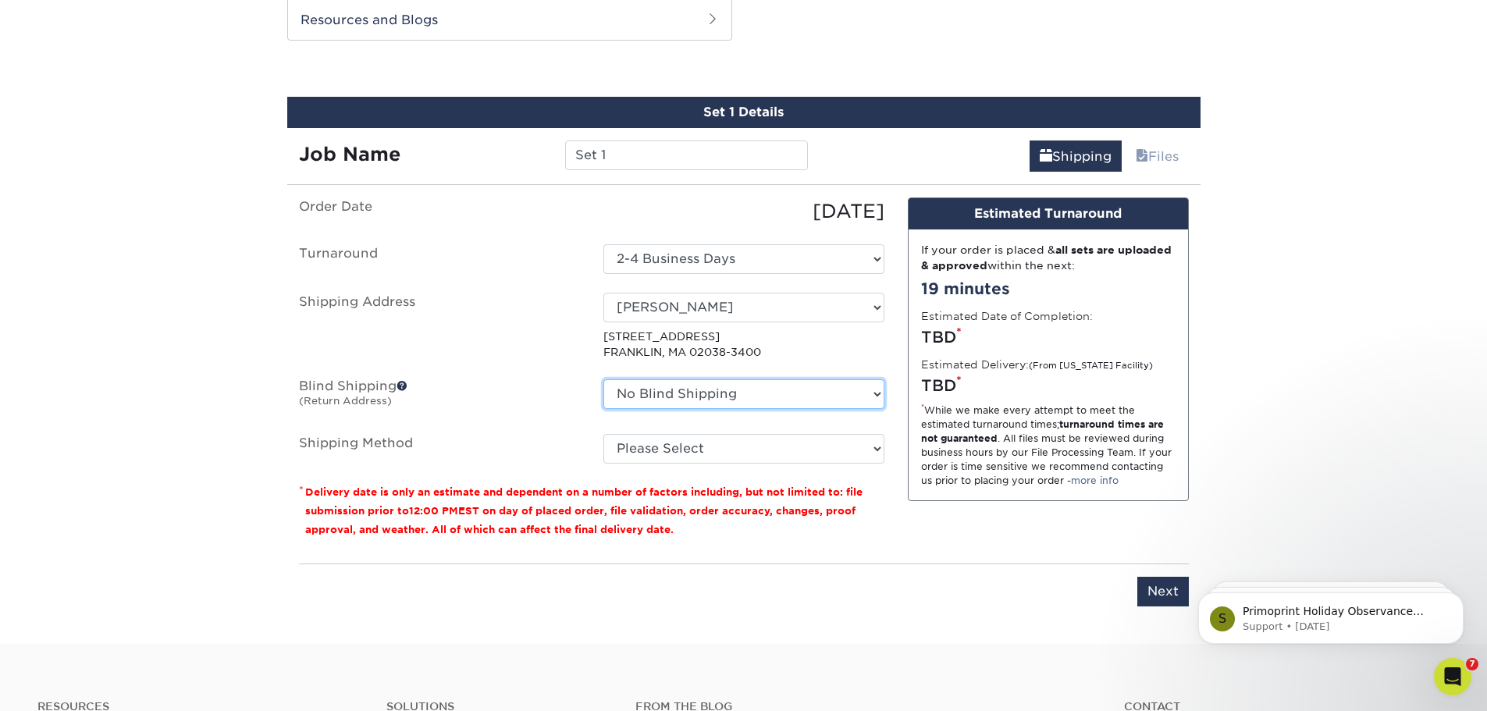
click at [714, 391] on select "No Blind Shipping Bill Strickland Blaise Whitman Bob White Bryan Speizman Colin…" at bounding box center [744, 394] width 281 height 30
select select "278359"
click at [604, 379] on select "No Blind Shipping Bill Strickland Blaise Whitman Bob White Bryan Speizman Colin…" at bounding box center [744, 394] width 281 height 30
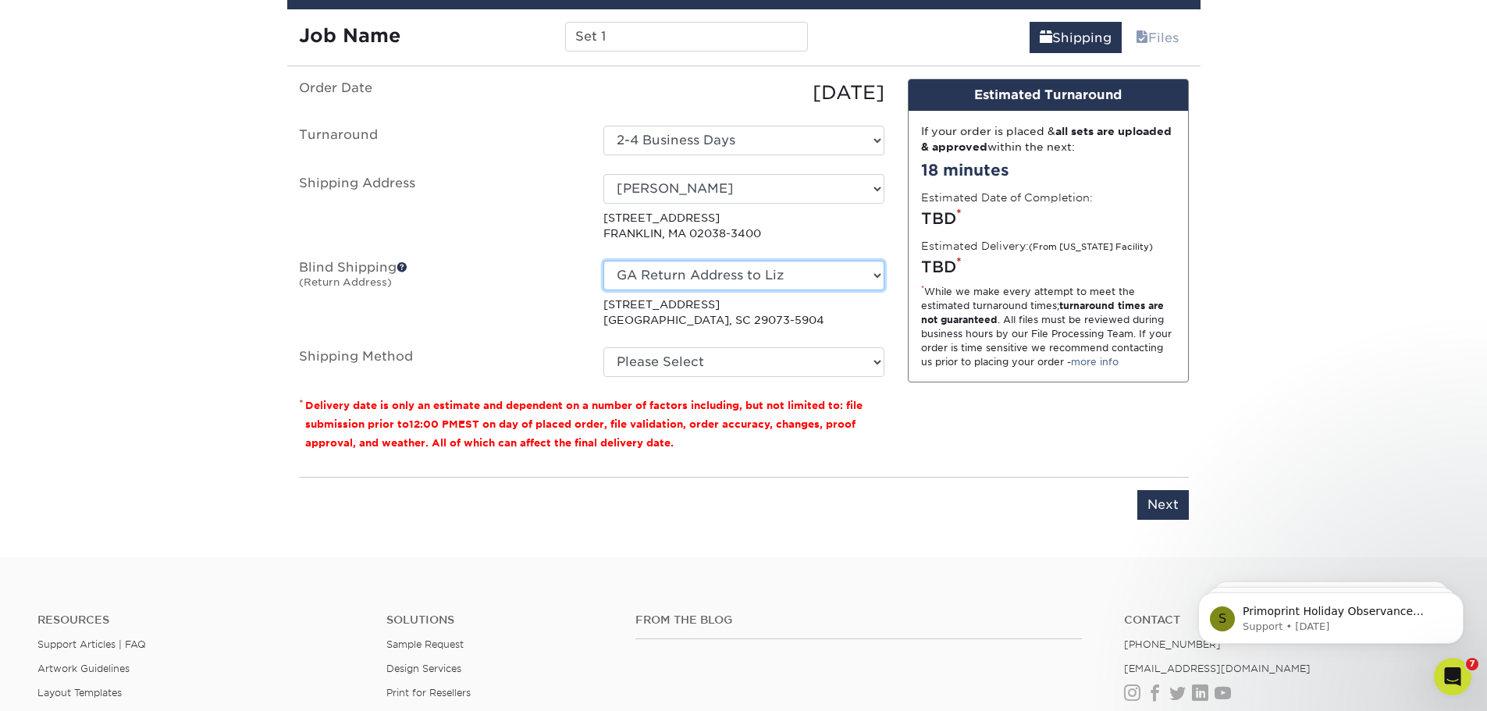
scroll to position [937, 0]
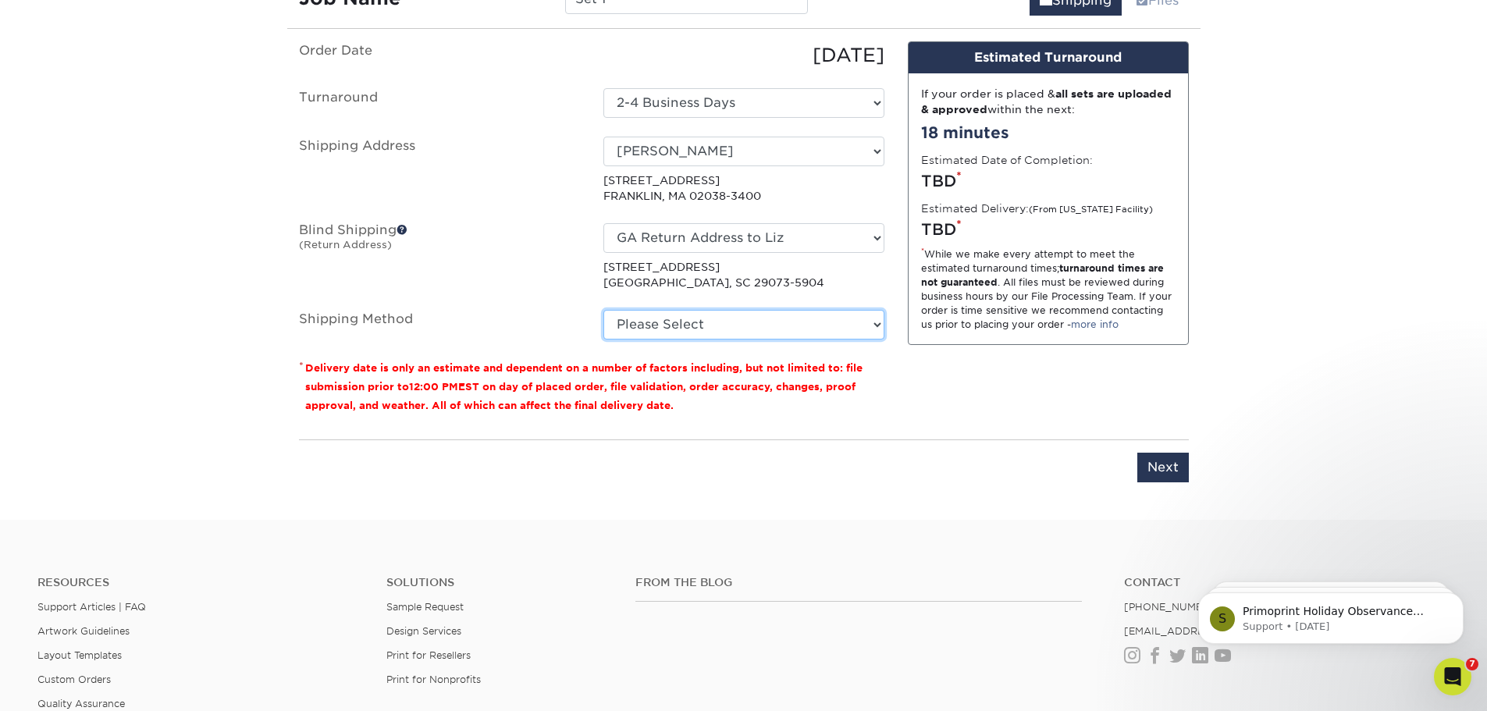
click at [625, 325] on select "Please Select Ground Shipping (+$8.96) 3 Day Shipping Service (+$20.04) 2 Day A…" at bounding box center [744, 325] width 281 height 30
select select "03"
click at [604, 310] on select "Please Select Ground Shipping (+$8.96) 3 Day Shipping Service (+$20.04) 2 Day A…" at bounding box center [744, 325] width 281 height 30
click at [1173, 474] on input "Next" at bounding box center [1164, 468] width 52 height 30
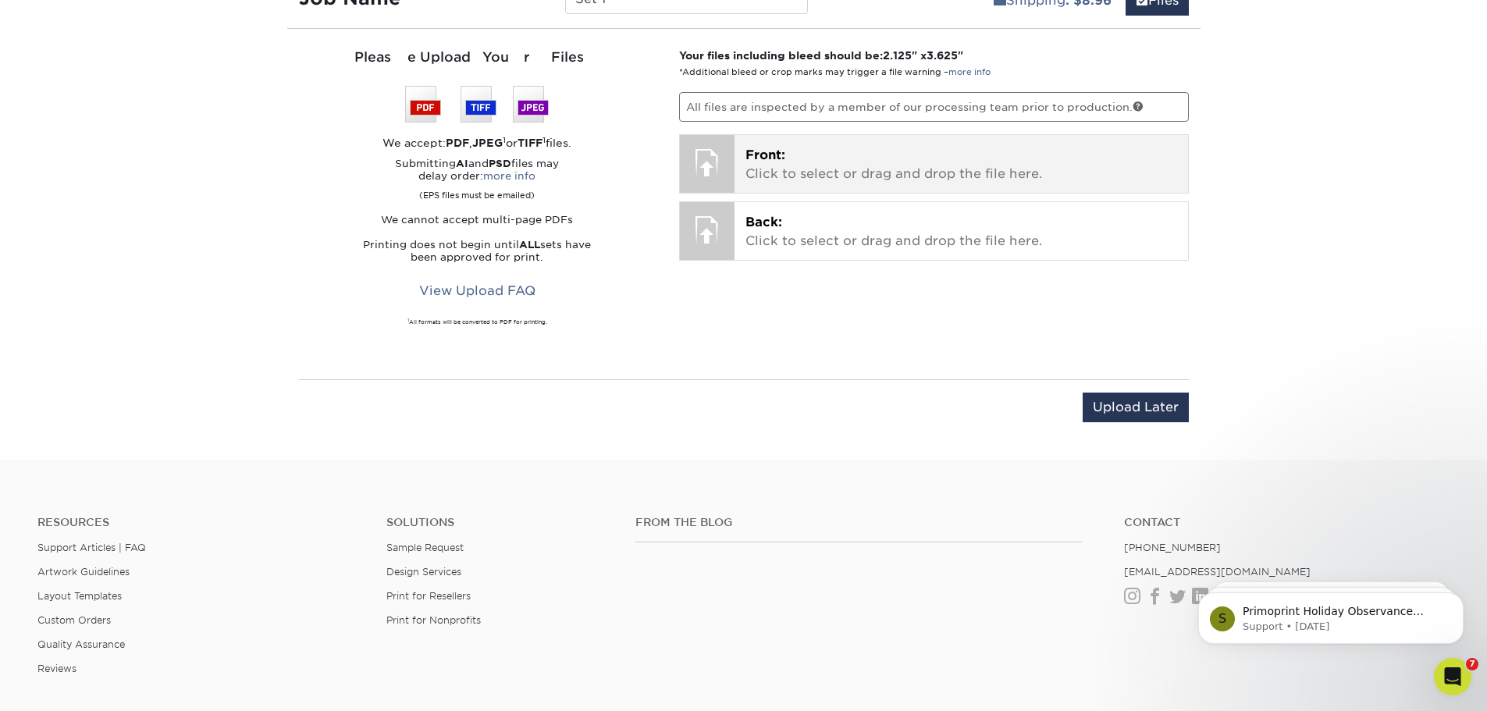
click at [726, 148] on div at bounding box center [707, 162] width 55 height 55
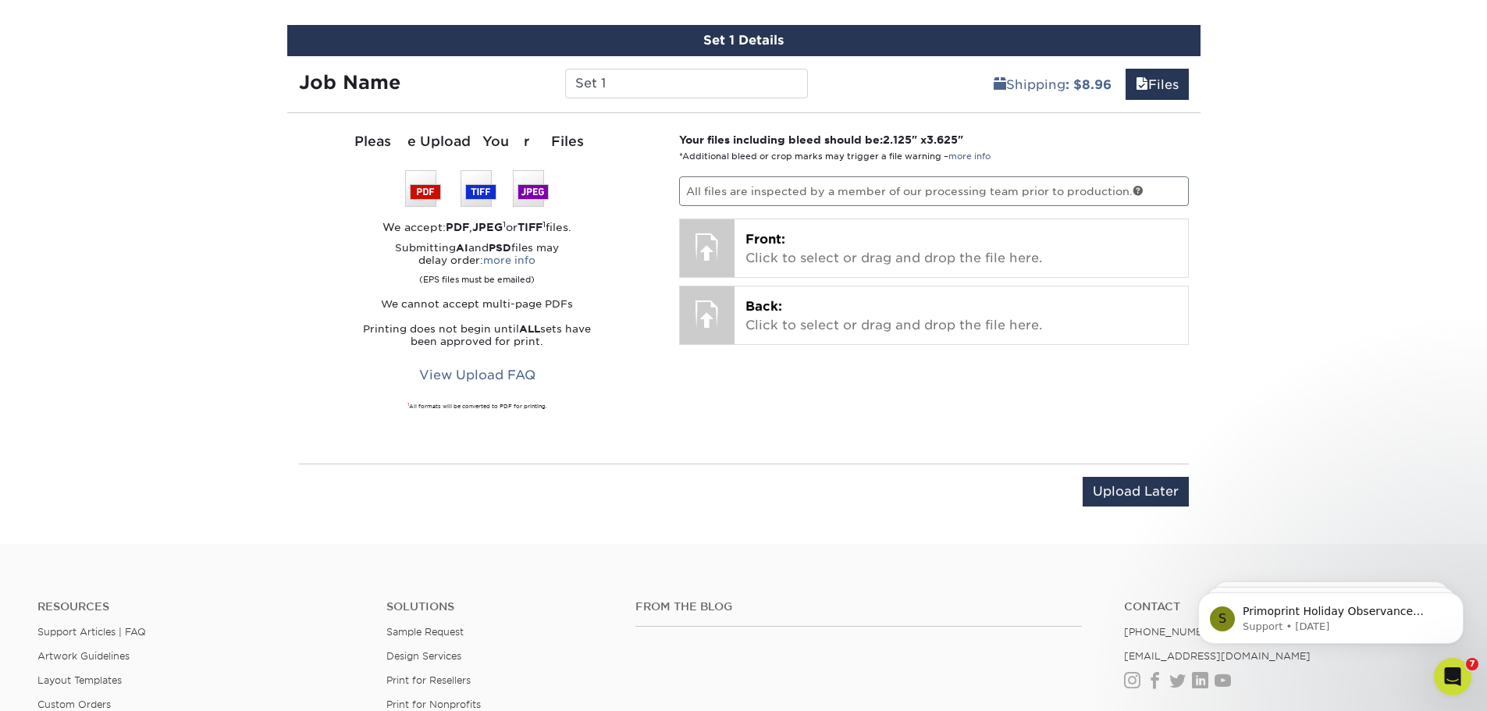
scroll to position [781, 0]
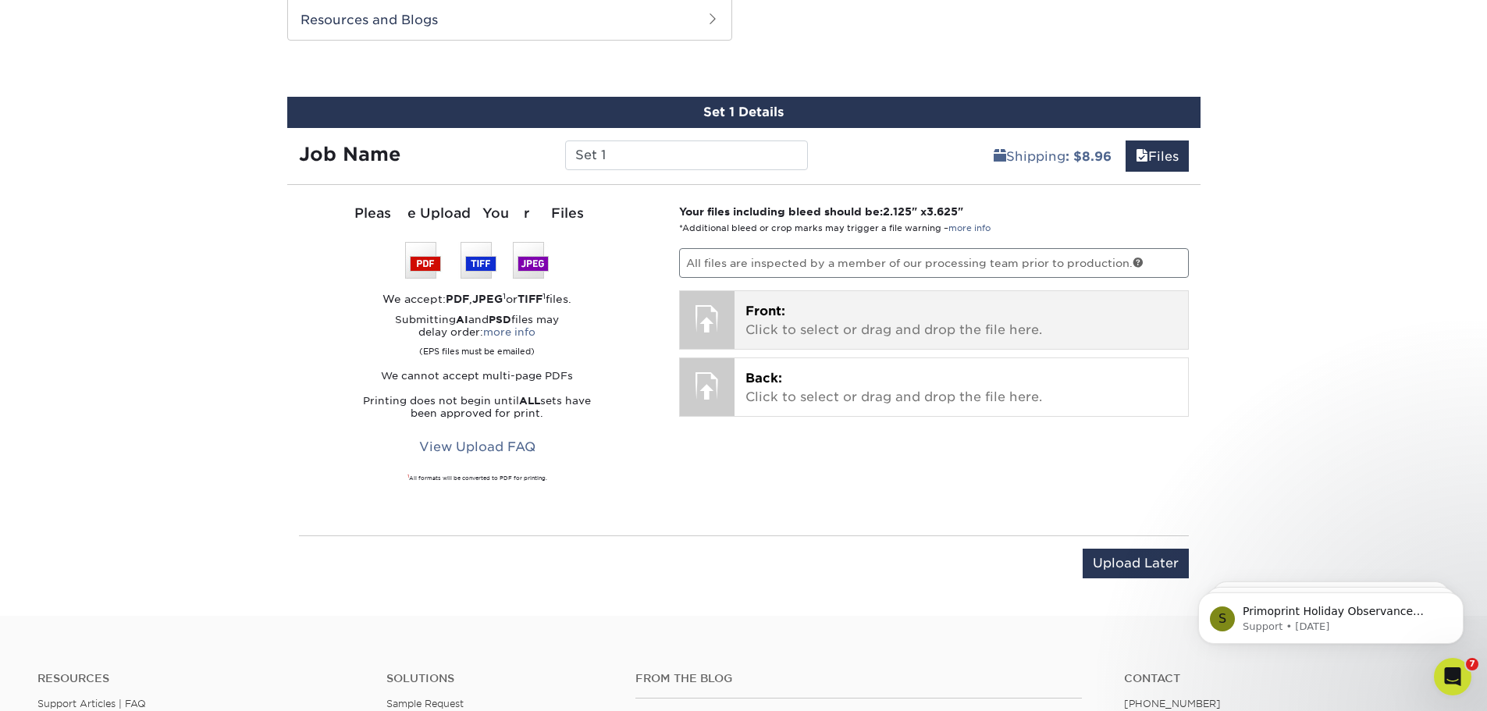
click at [790, 326] on p "Front: Click to select or drag and drop the file here." at bounding box center [962, 320] width 432 height 37
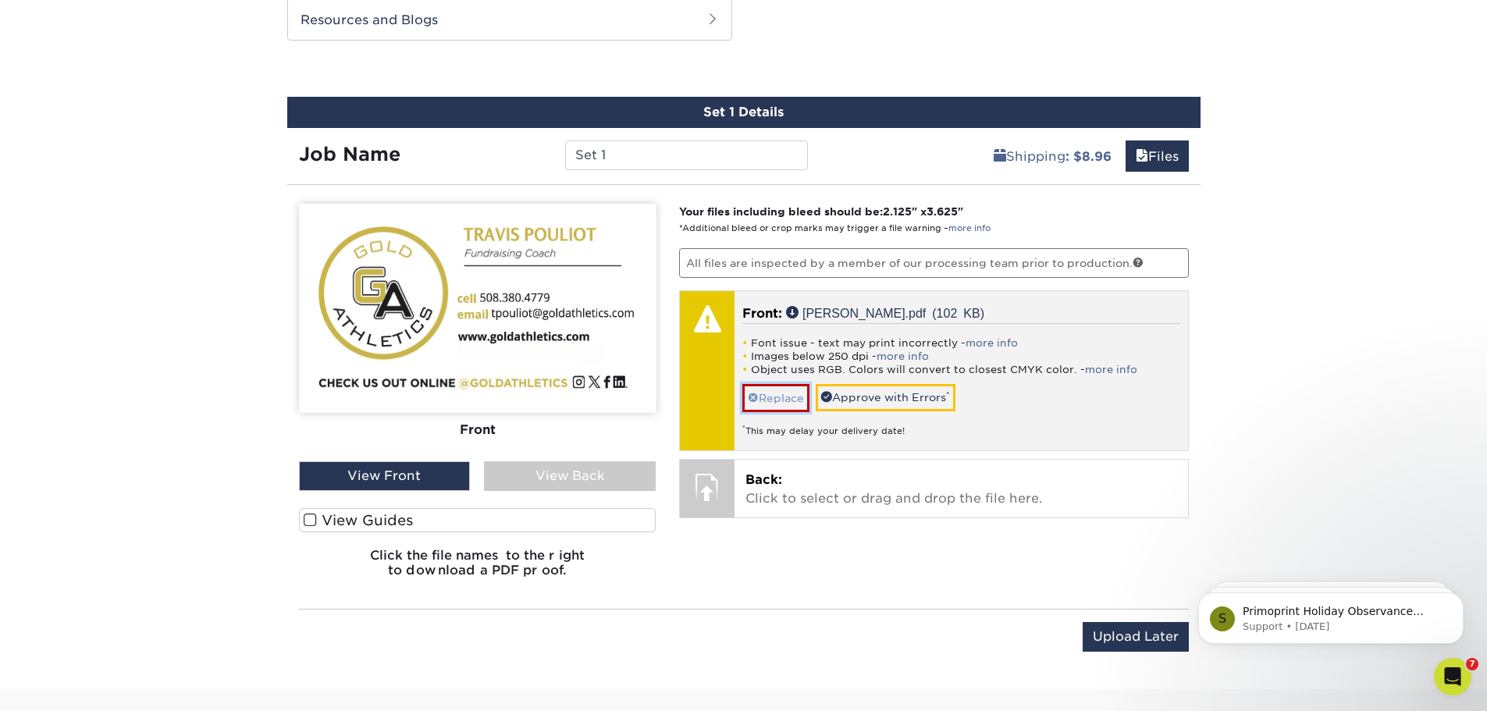
click at [778, 406] on link "Replace" at bounding box center [776, 397] width 67 height 27
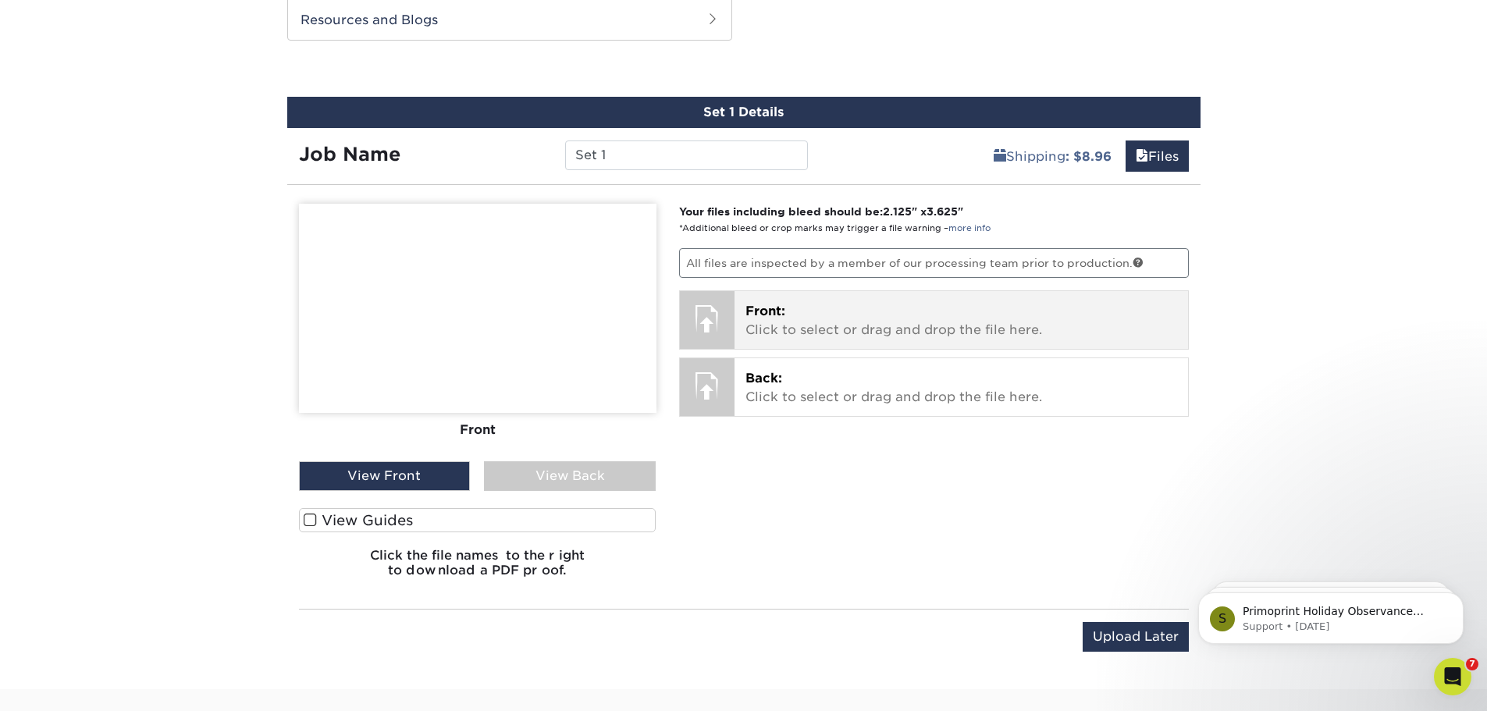
click at [782, 331] on p "Front: Click to select or drag and drop the file here." at bounding box center [962, 320] width 432 height 37
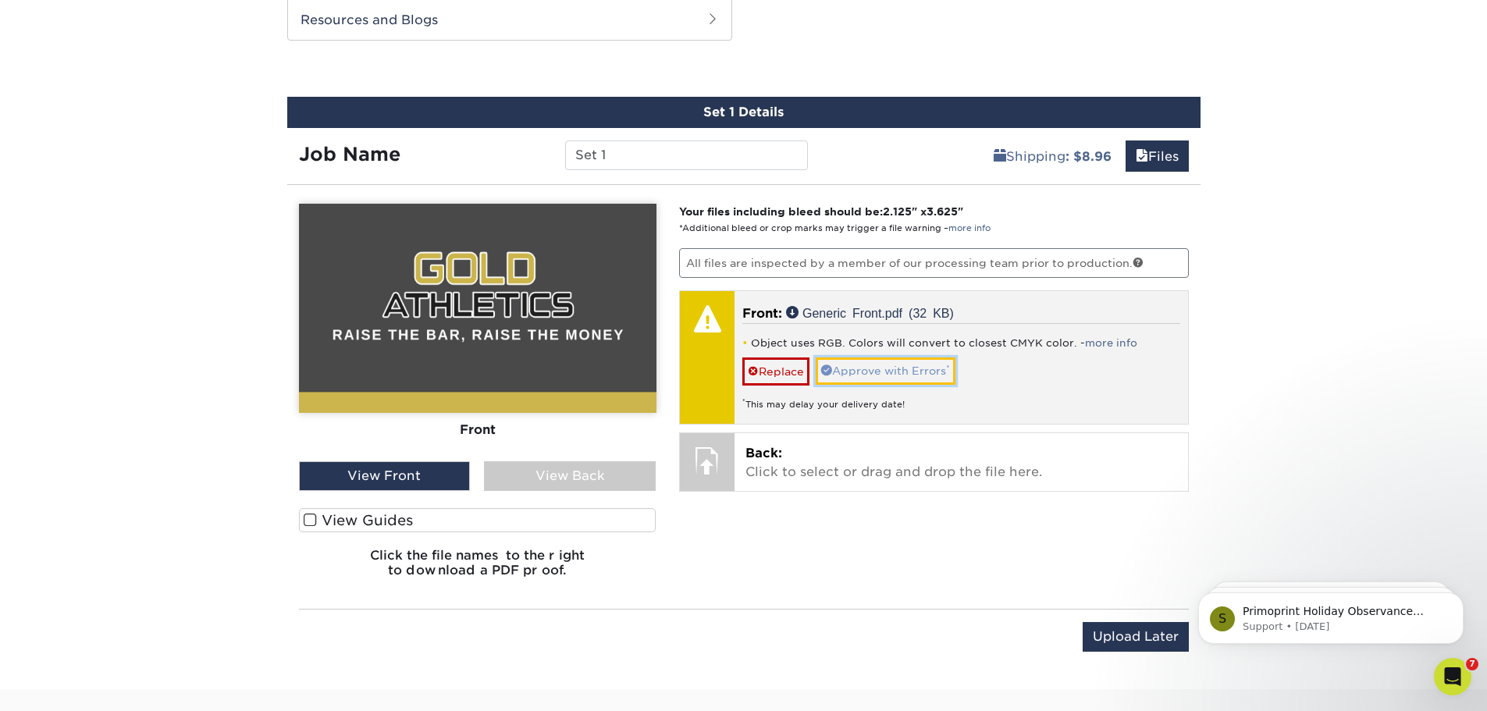
click at [867, 369] on link "Approve with Errors *" at bounding box center [886, 371] width 140 height 27
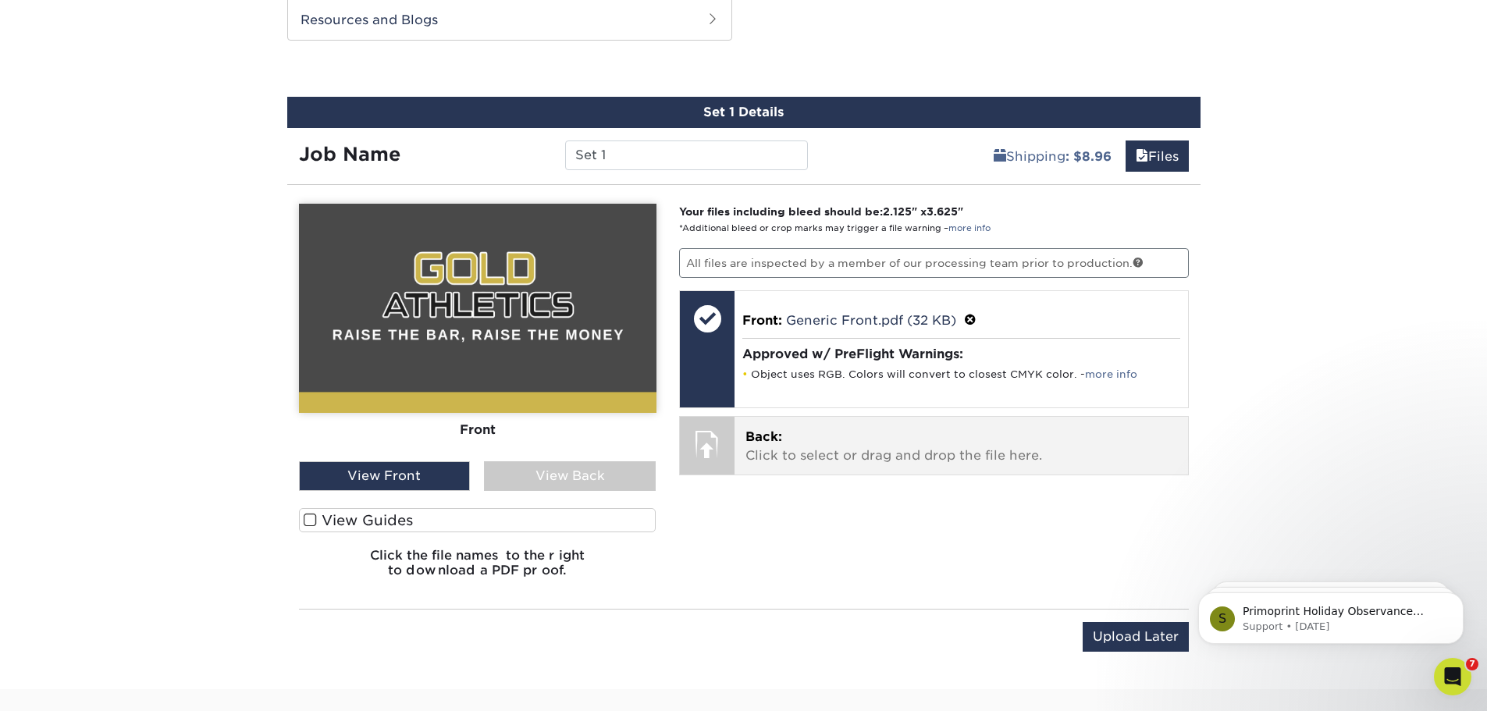
click at [710, 449] on div at bounding box center [707, 444] width 55 height 55
click at [753, 450] on p "Back: Click to select or drag and drop the file here." at bounding box center [962, 446] width 432 height 37
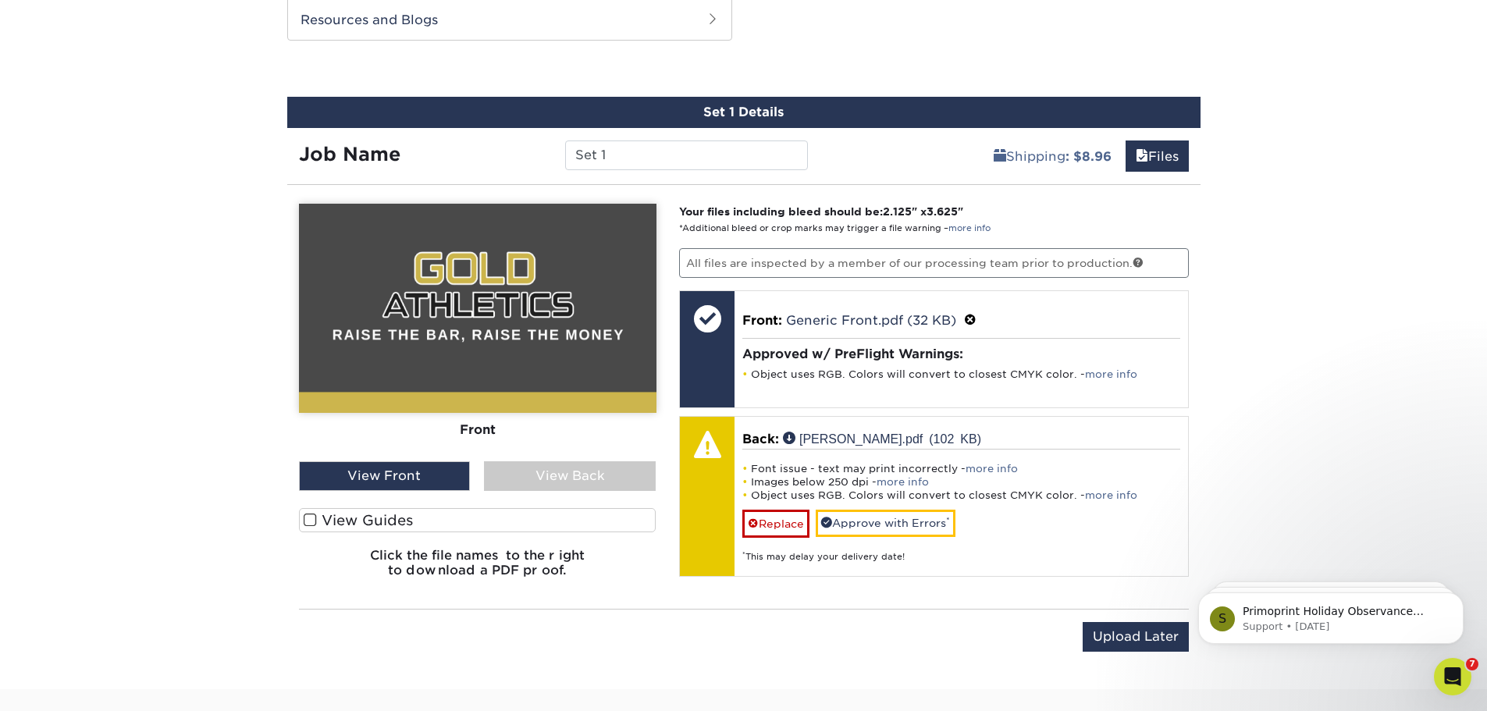
click at [549, 471] on div "View Back" at bounding box center [570, 476] width 172 height 30
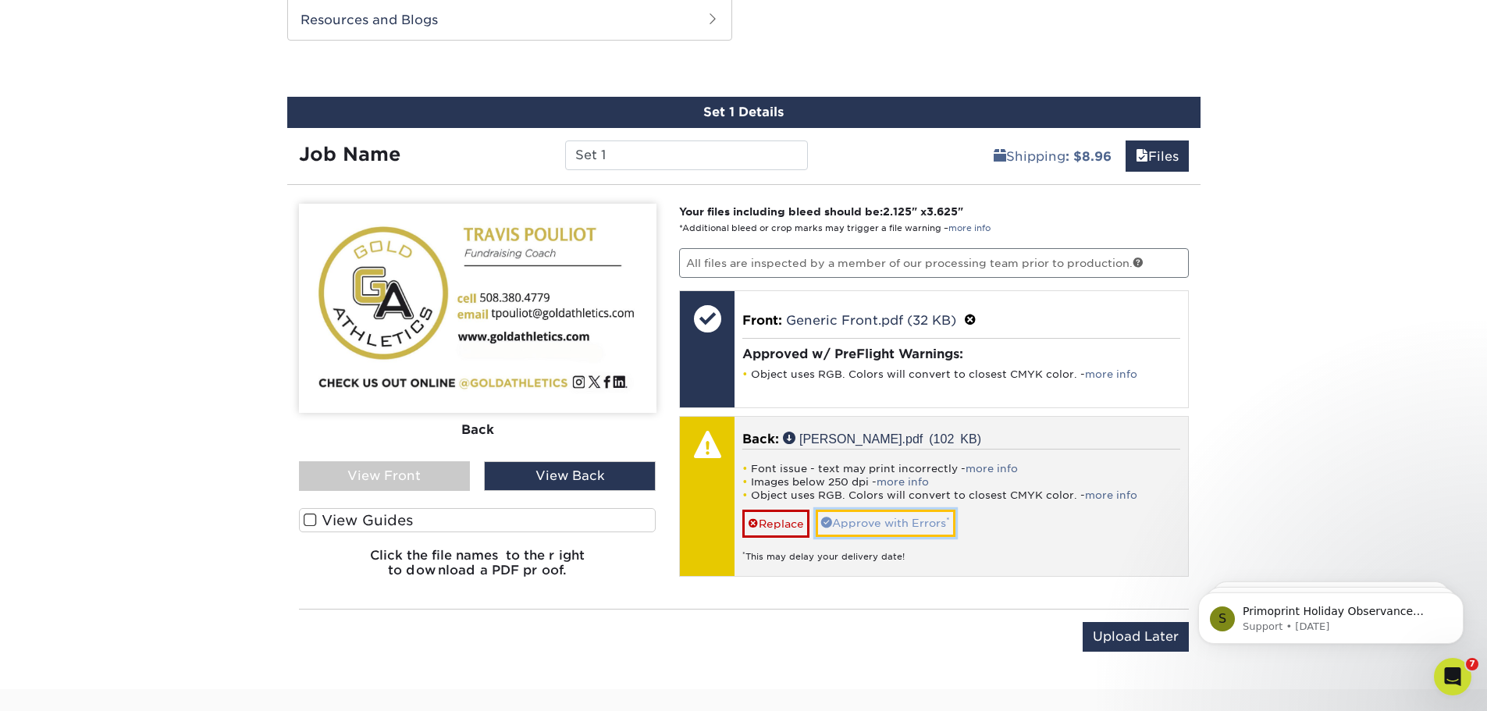
click at [904, 522] on link "Approve with Errors *" at bounding box center [886, 523] width 140 height 27
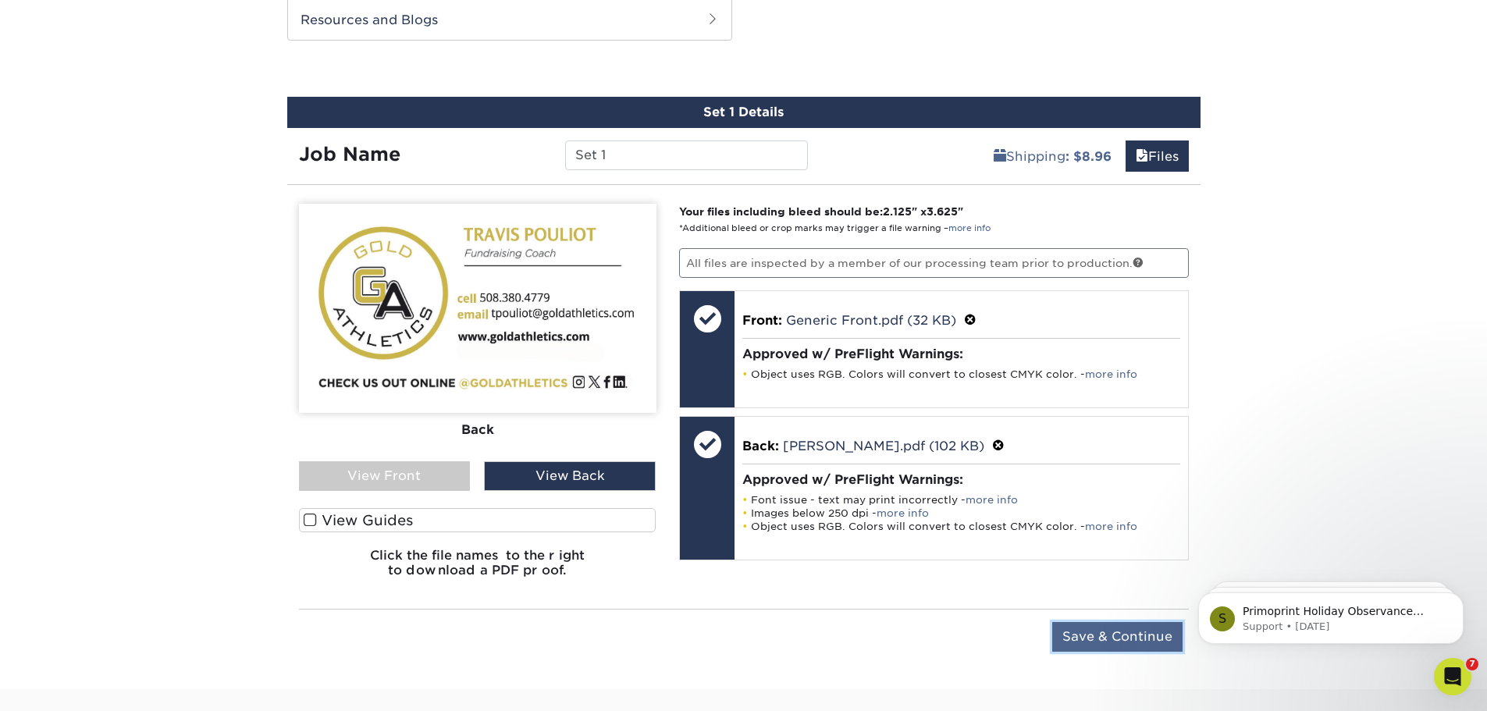
click at [1103, 640] on input "Save & Continue" at bounding box center [1117, 637] width 130 height 30
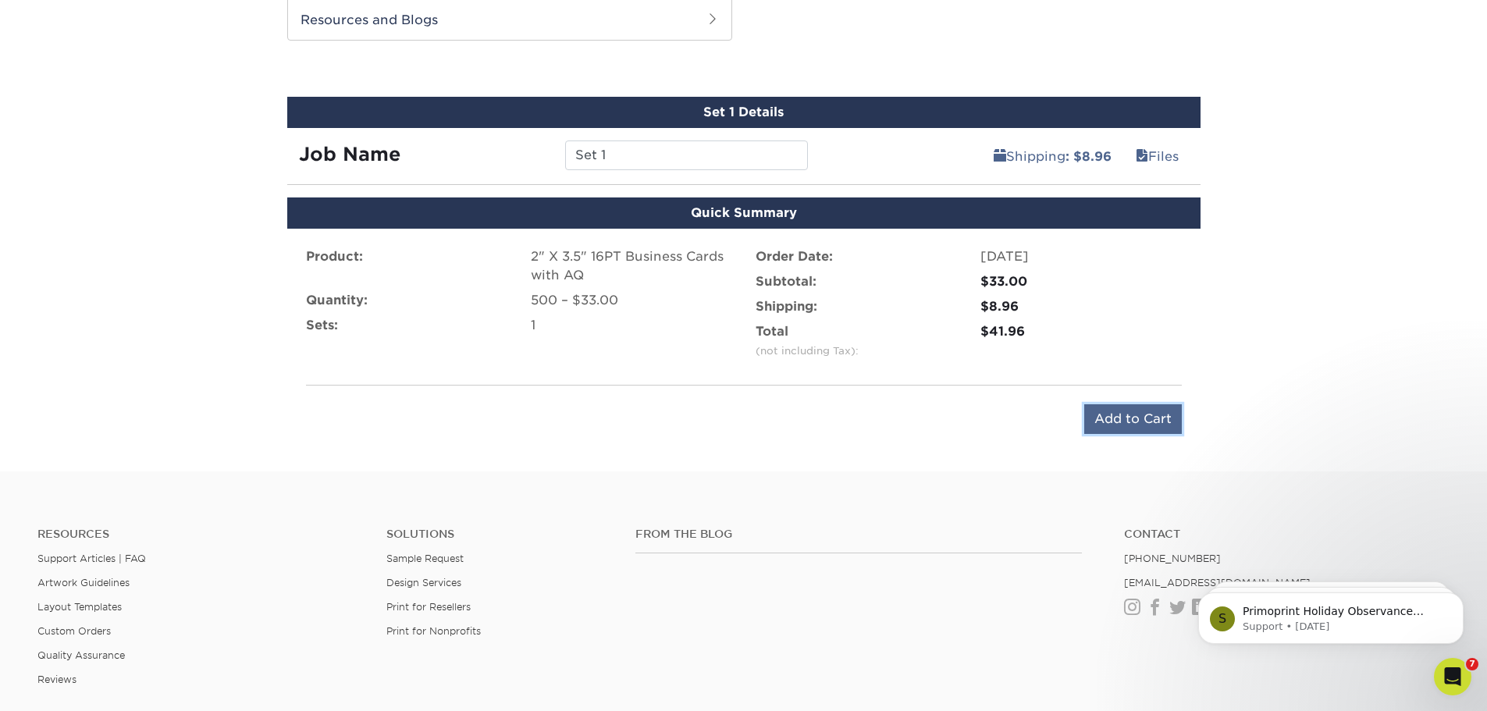
click at [1148, 426] on input "Add to Cart" at bounding box center [1133, 419] width 98 height 30
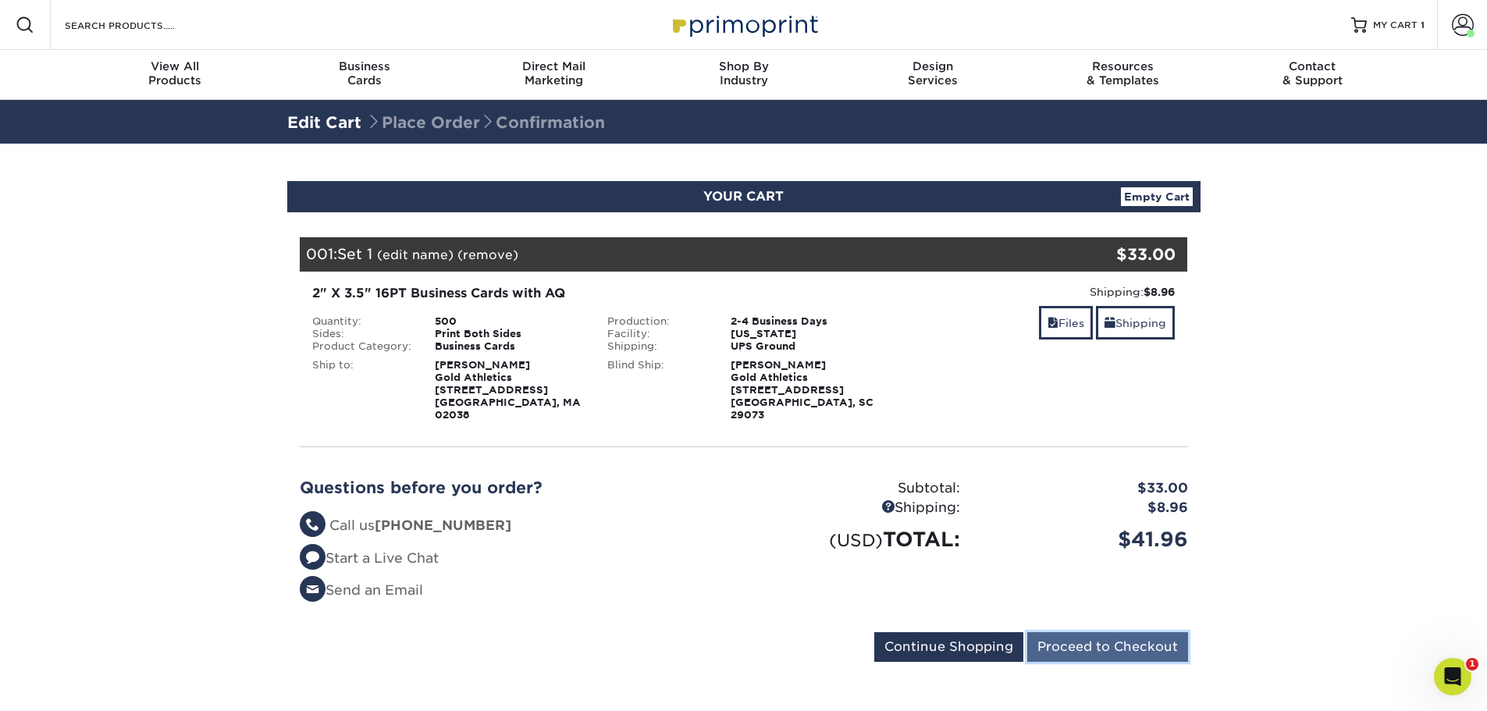
click at [1049, 635] on input "Proceed to Checkout" at bounding box center [1107, 647] width 161 height 30
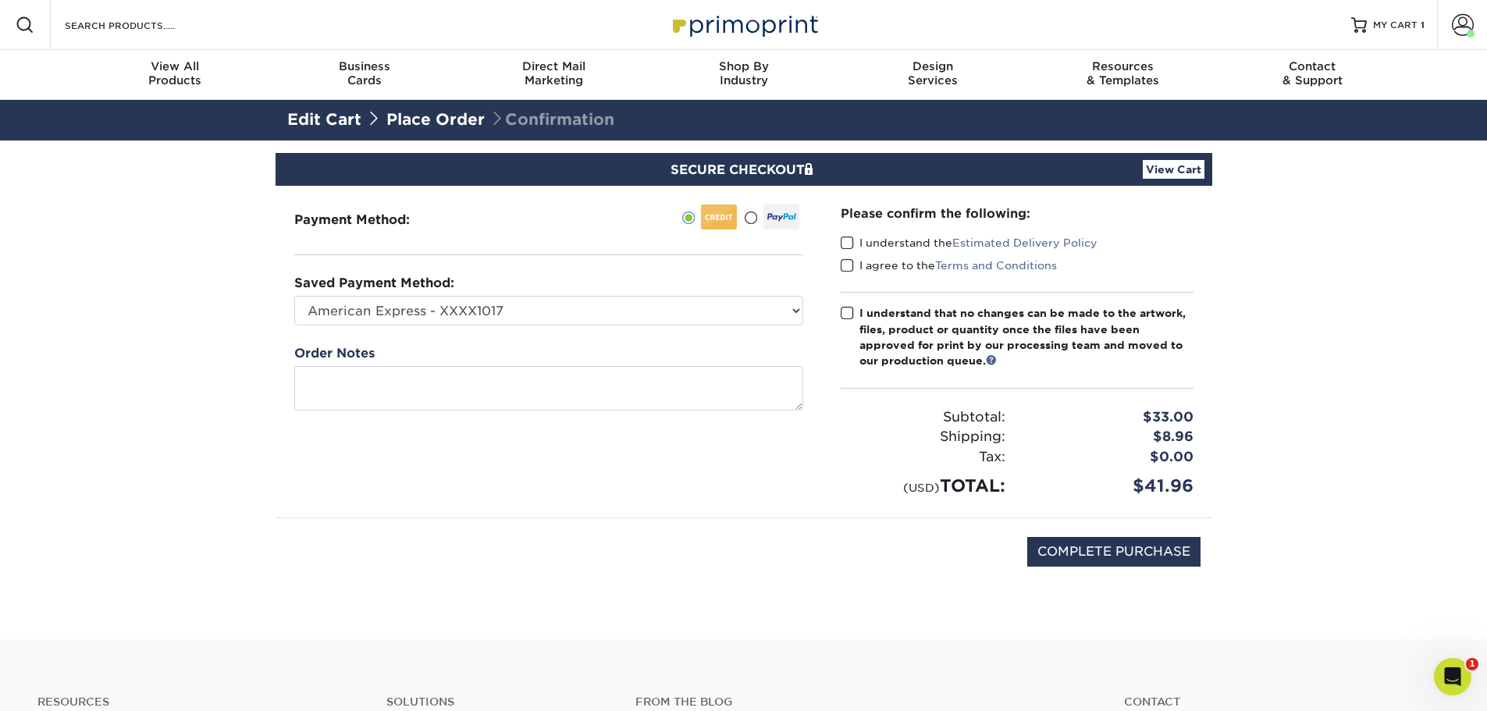
click at [844, 241] on span at bounding box center [847, 243] width 13 height 15
click at [0, 0] on input "I understand the Estimated Delivery Policy" at bounding box center [0, 0] width 0 height 0
click at [845, 265] on span at bounding box center [847, 265] width 13 height 15
click at [0, 0] on input "I agree to the Terms and Conditions" at bounding box center [0, 0] width 0 height 0
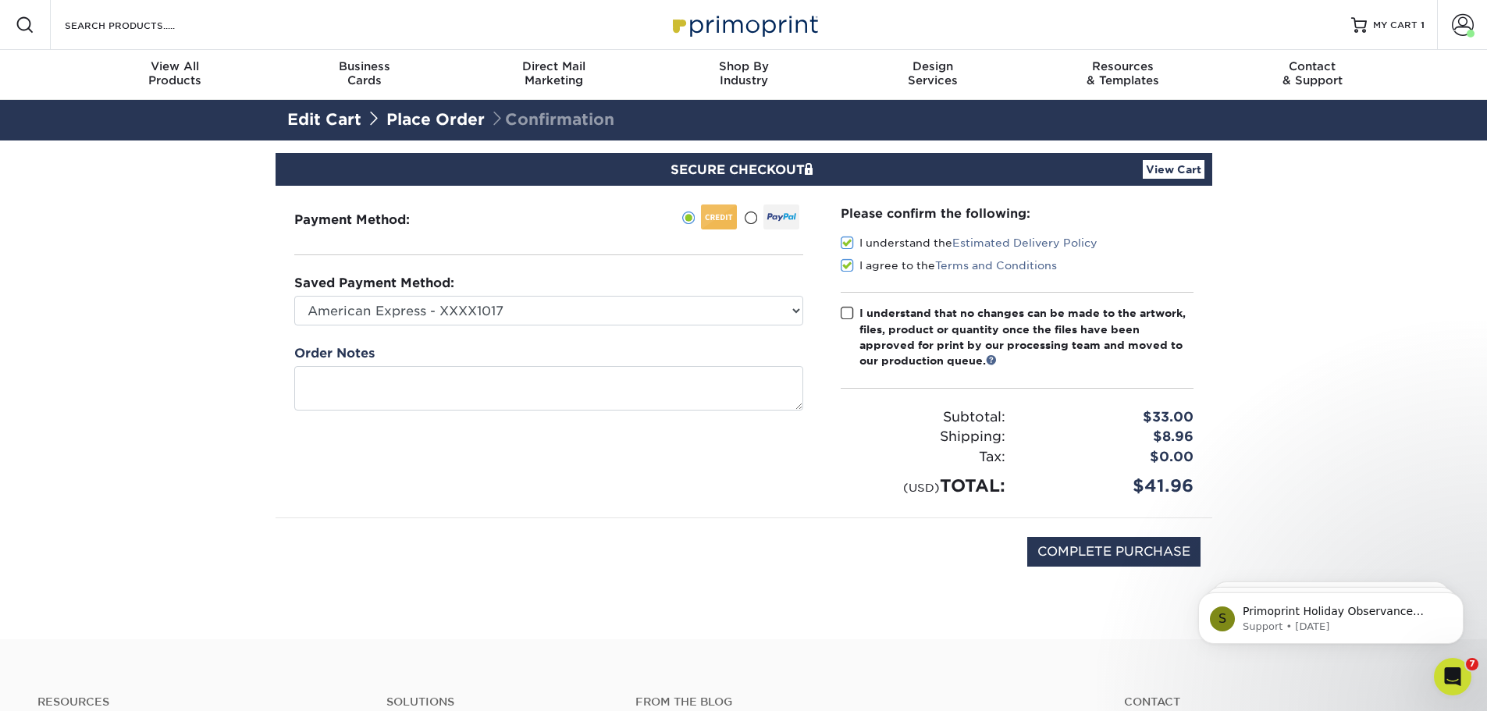
click at [848, 316] on span at bounding box center [847, 313] width 13 height 15
click at [0, 0] on input "I understand that no changes can be made to the artwork, files, product or quan…" at bounding box center [0, 0] width 0 height 0
click at [1120, 557] on input "COMPLETE PURCHASE" at bounding box center [1113, 552] width 173 height 30
type input "COMPLETE PURCHASE"
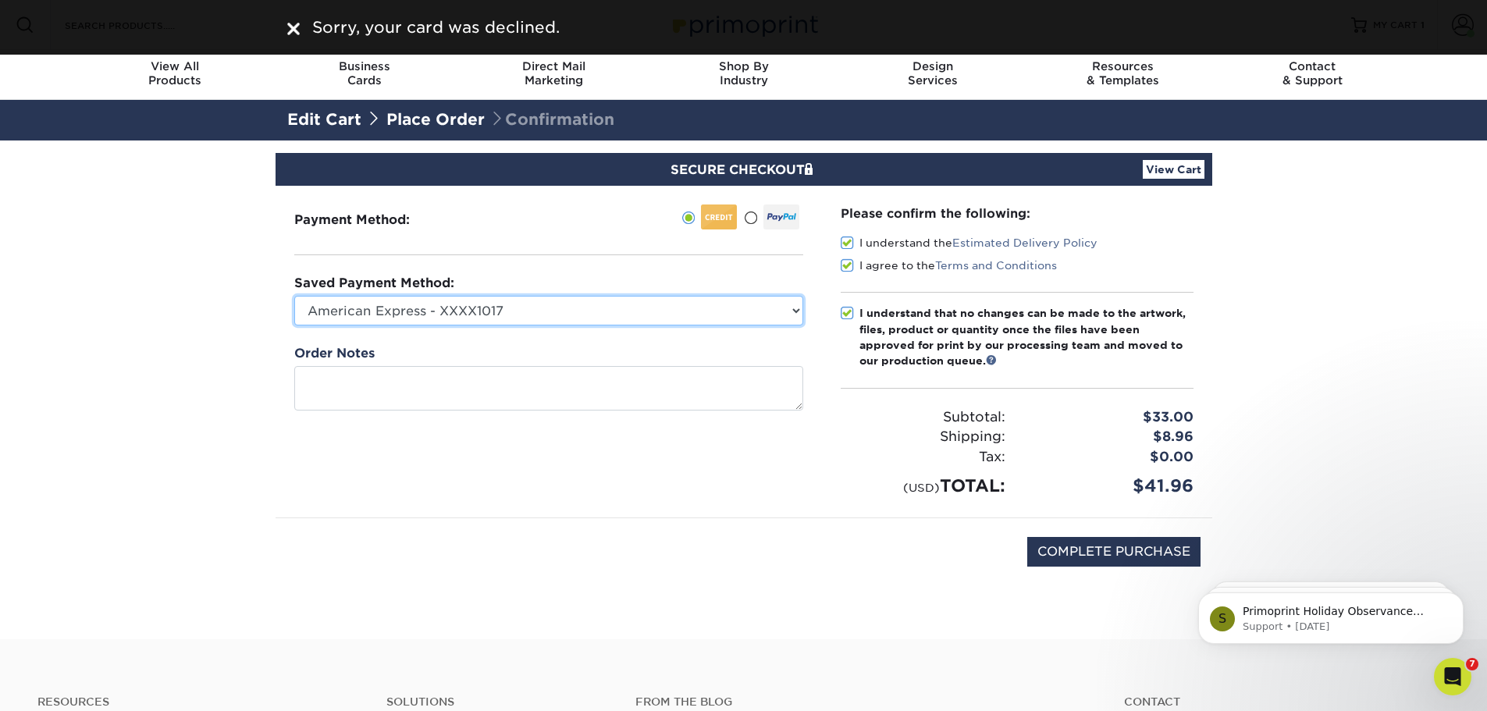
click at [593, 310] on select "American Express - XXXX1017 American Express - XXXX2017 American Express - XXXX…" at bounding box center [548, 311] width 509 height 30
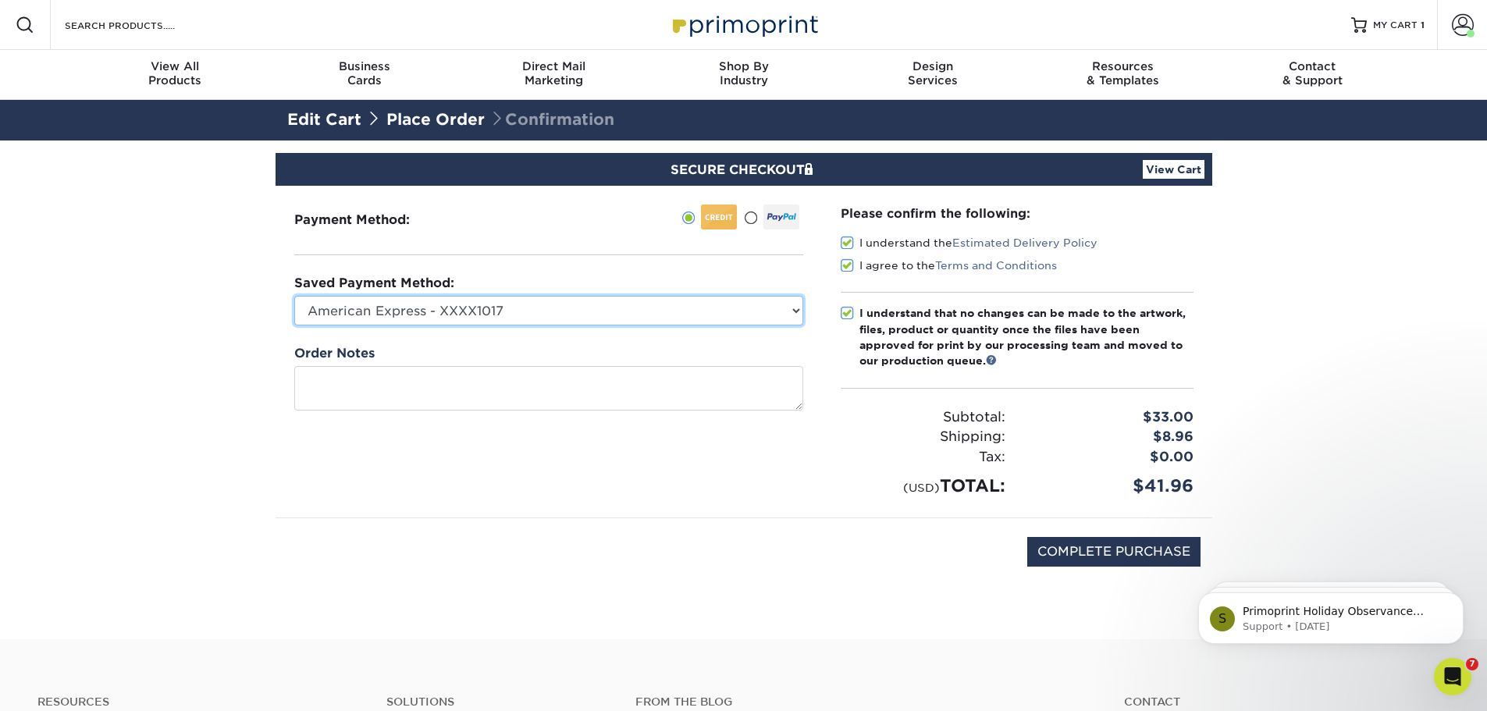
select select "61781"
click at [294, 296] on select "American Express - XXXX1017 American Express - XXXX2017 American Express - XXXX…" at bounding box center [548, 311] width 509 height 30
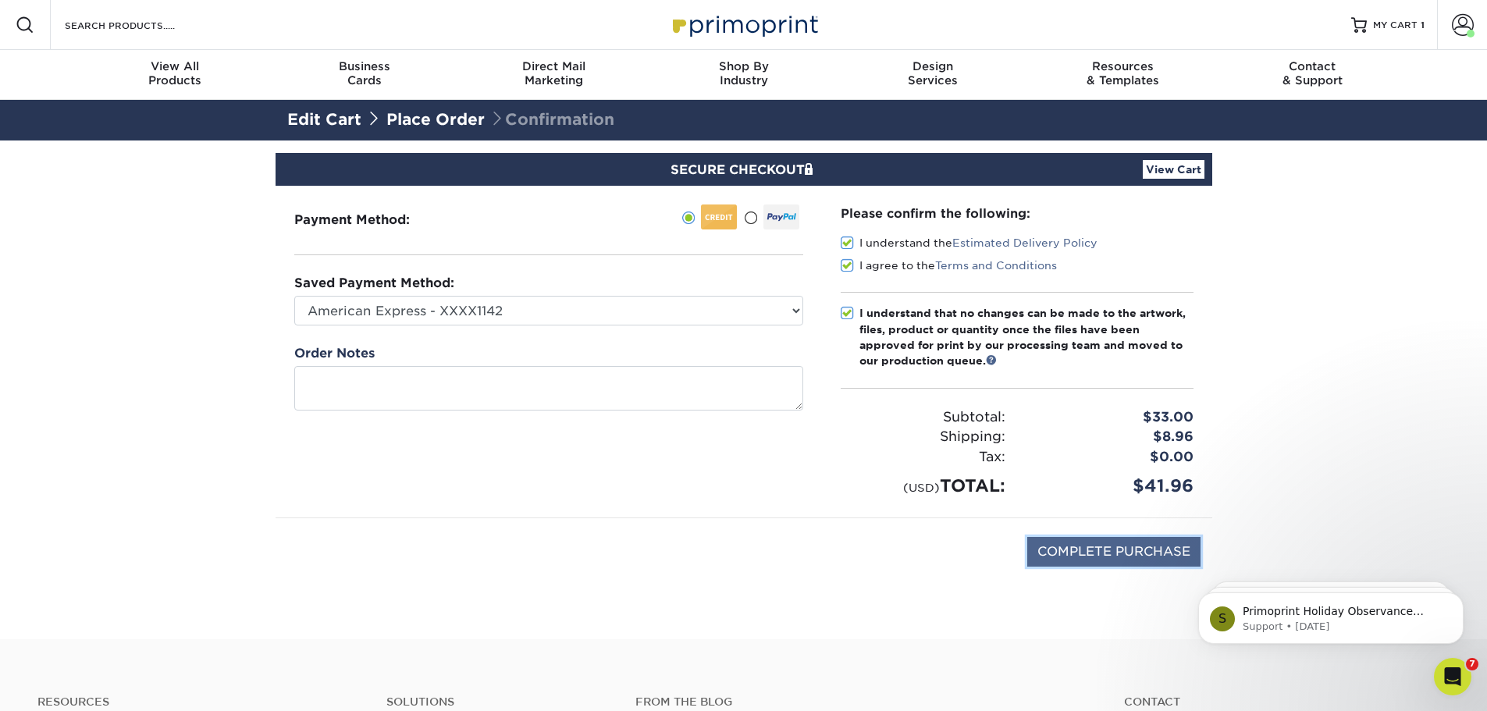
click at [1106, 548] on input "COMPLETE PURCHASE" at bounding box center [1113, 552] width 173 height 30
type input "PROCESSING, PLEASE WAIT..."
